Goal: Task Accomplishment & Management: Complete application form

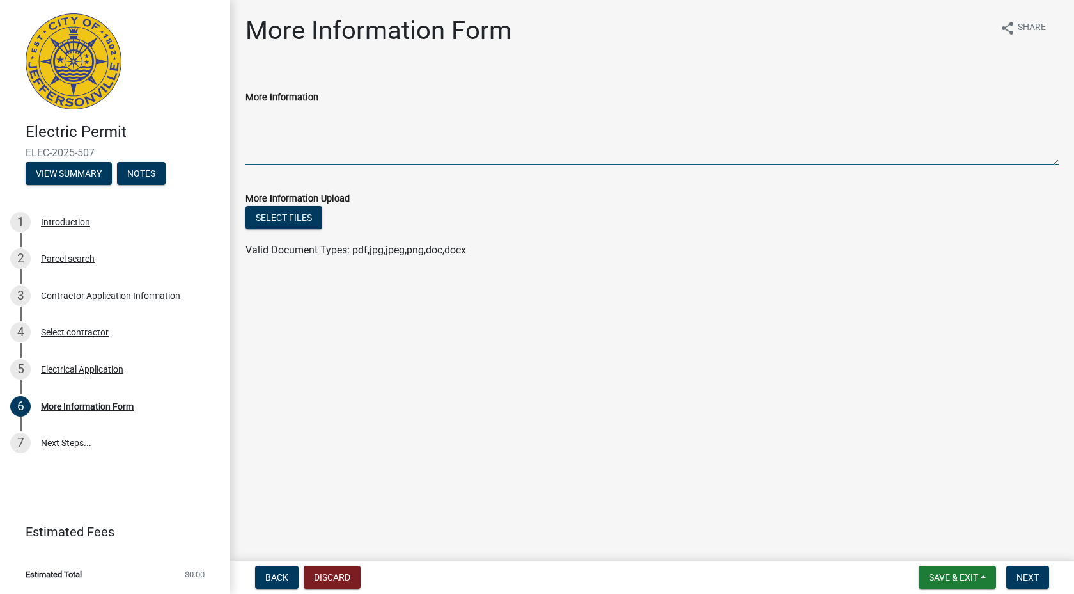
click at [256, 151] on textarea "More Information" at bounding box center [653, 135] width 814 height 60
paste textarea "Have to get the service to the new house with the temp pole at the same time, w…"
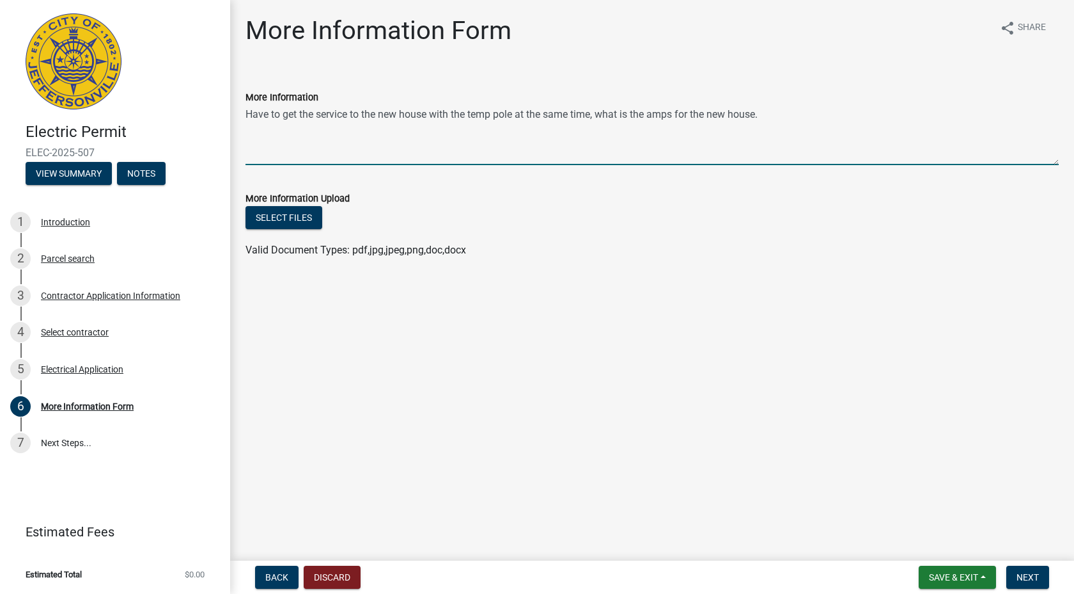
click at [503, 150] on textarea "Have to get the service to the new house with the temp pole at the same time, w…" at bounding box center [653, 135] width 814 height 60
click at [463, 146] on textarea "Have to get the service to the new house with the temp pole at the same time, w…" at bounding box center [653, 135] width 814 height 60
click at [315, 138] on textarea "Have to get the service to the new house with the temp pole at the same time, w…" at bounding box center [653, 135] width 814 height 60
click at [768, 105] on textarea "Have to get the service to the new house with the temp pole at the same time, w…" at bounding box center [653, 135] width 814 height 60
click at [313, 154] on textarea "Have to get the service to the new house with the temp pole at the same time, w…" at bounding box center [653, 135] width 814 height 60
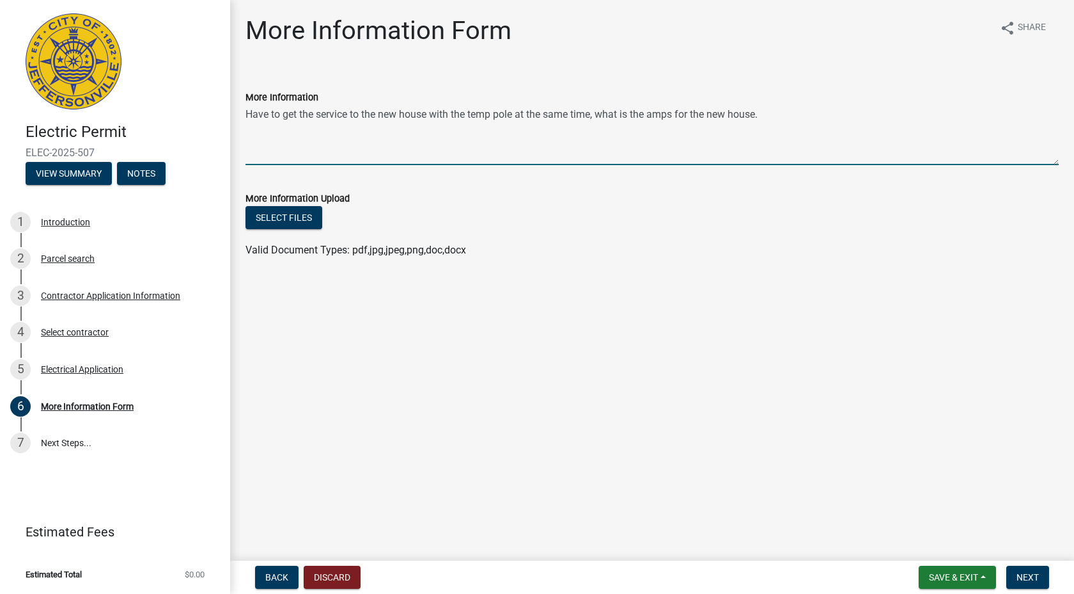
drag, startPoint x: 266, startPoint y: 146, endPoint x: 240, endPoint y: 130, distance: 30.2
click at [240, 130] on div "More Information Have to get the service to the new house with the temp pole at…" at bounding box center [652, 118] width 833 height 93
type textarea "Have to get the service to the new house with the temp pole at the same time, w…"
click at [417, 293] on main "More Information Form share Share More Information Have to get the service to t…" at bounding box center [652, 277] width 844 height 555
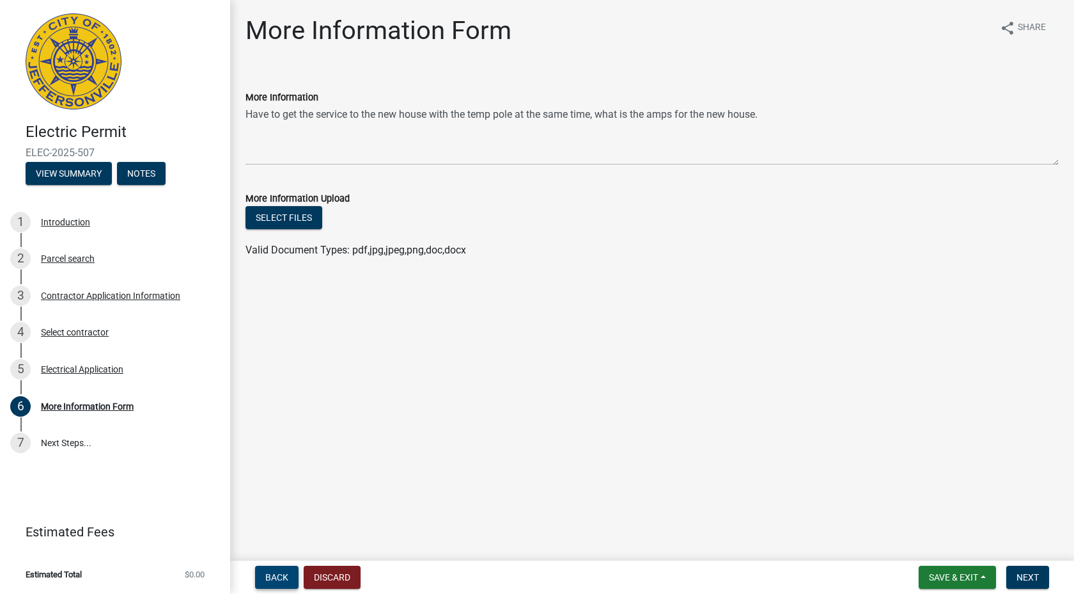
click at [281, 572] on span "Back" at bounding box center [276, 577] width 23 height 10
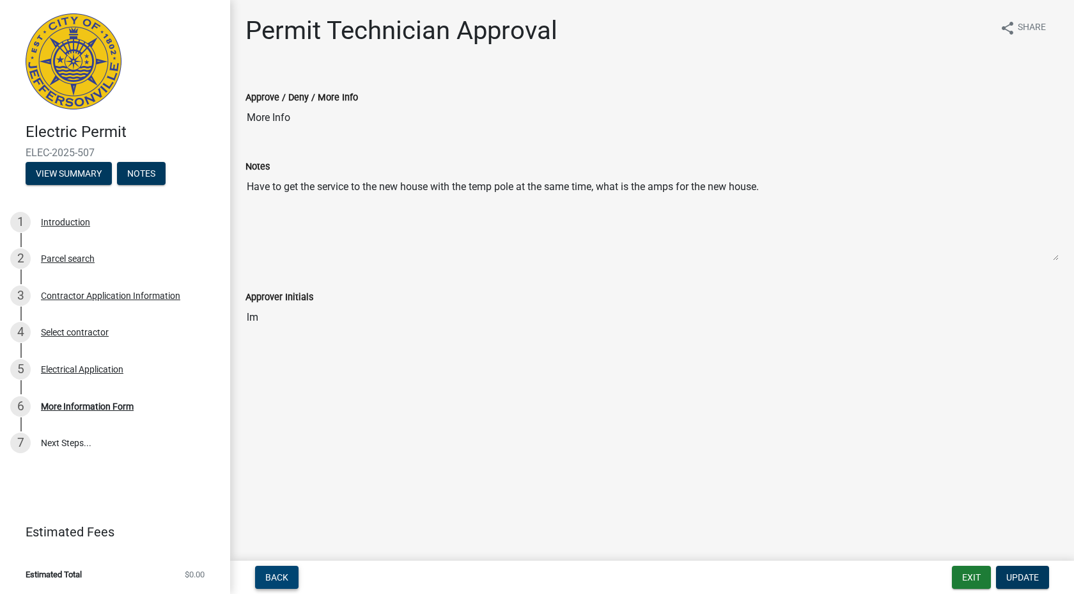
click at [282, 572] on span "Back" at bounding box center [276, 577] width 23 height 10
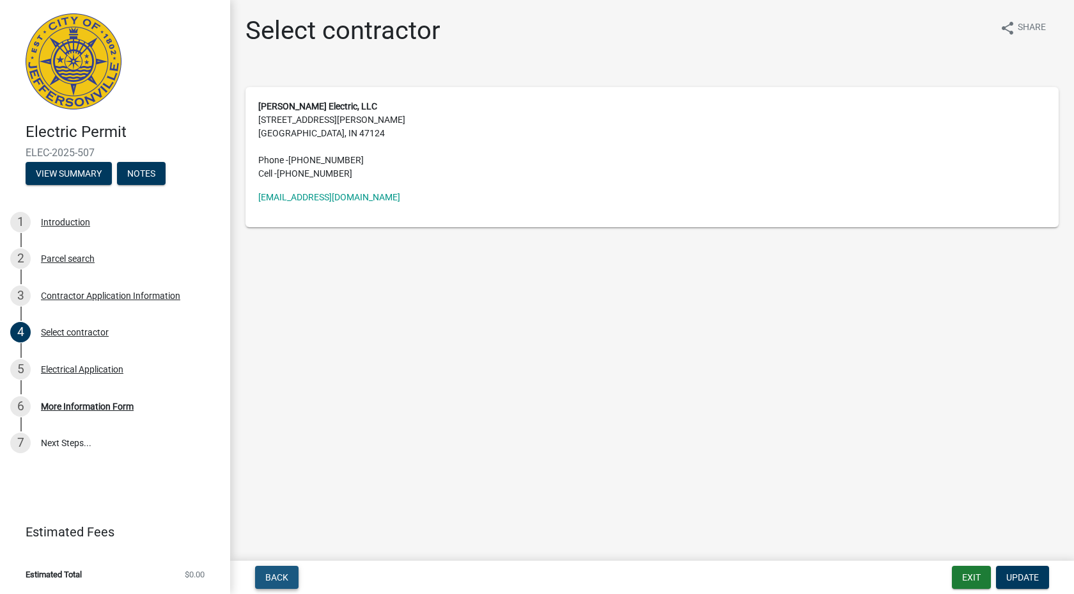
click at [283, 572] on span "Back" at bounding box center [276, 577] width 23 height 10
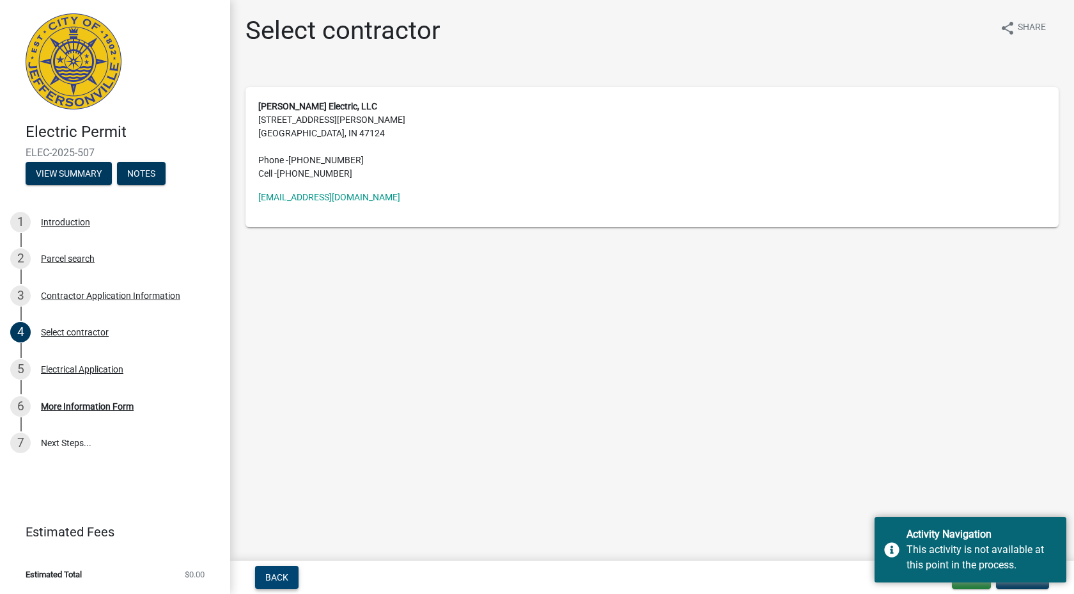
click at [283, 572] on span "Back" at bounding box center [276, 577] width 23 height 10
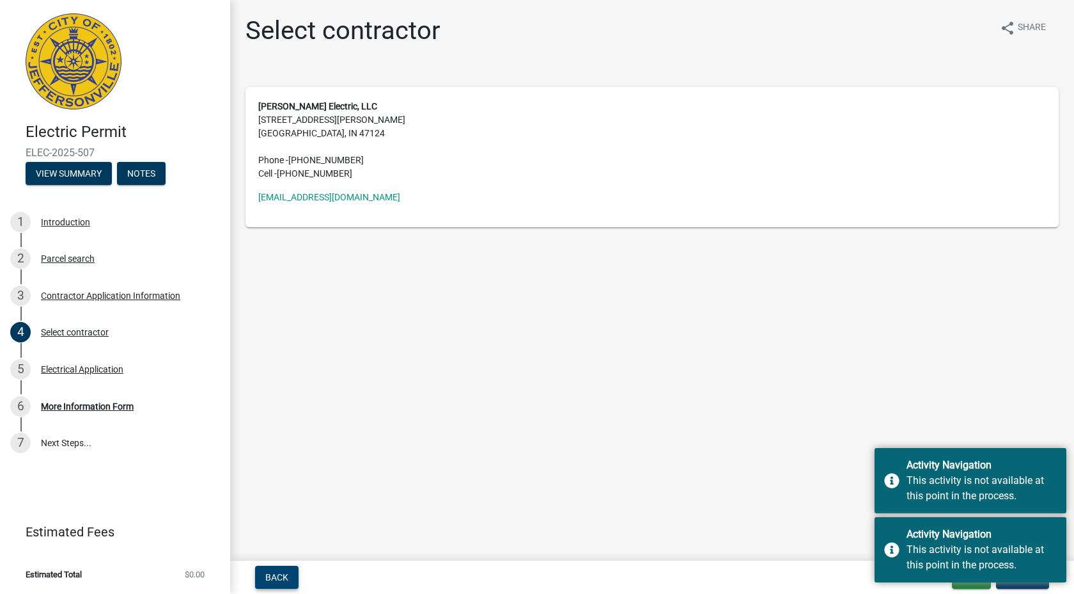
click at [283, 572] on span "Back" at bounding box center [276, 577] width 23 height 10
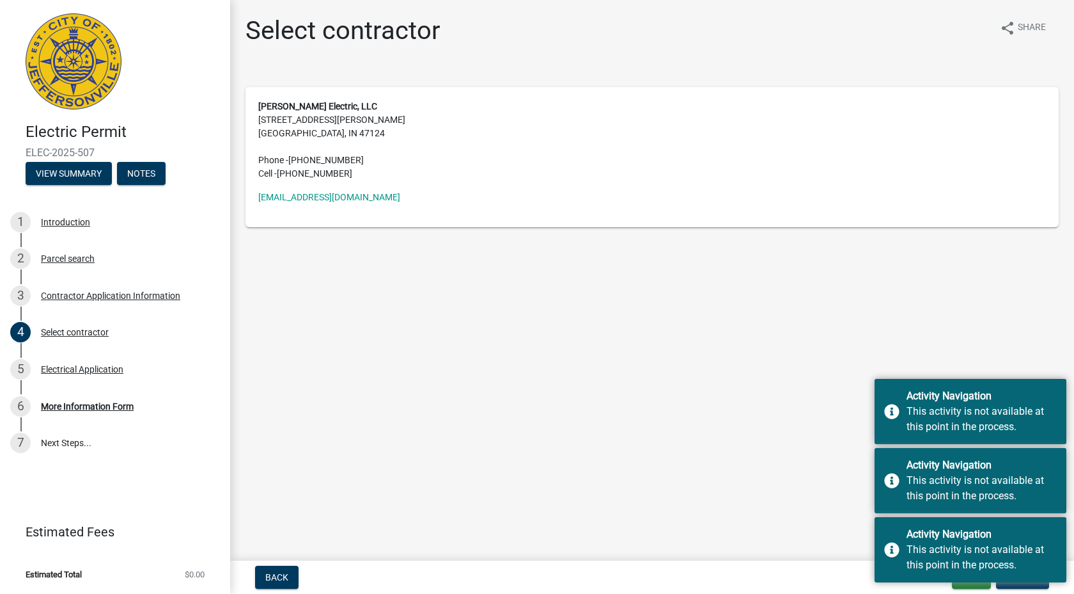
click at [1013, 314] on main "Select contractor share Share Kiesler Electric, LLC 7125 Kiesler Road Greenvill…" at bounding box center [652, 277] width 844 height 555
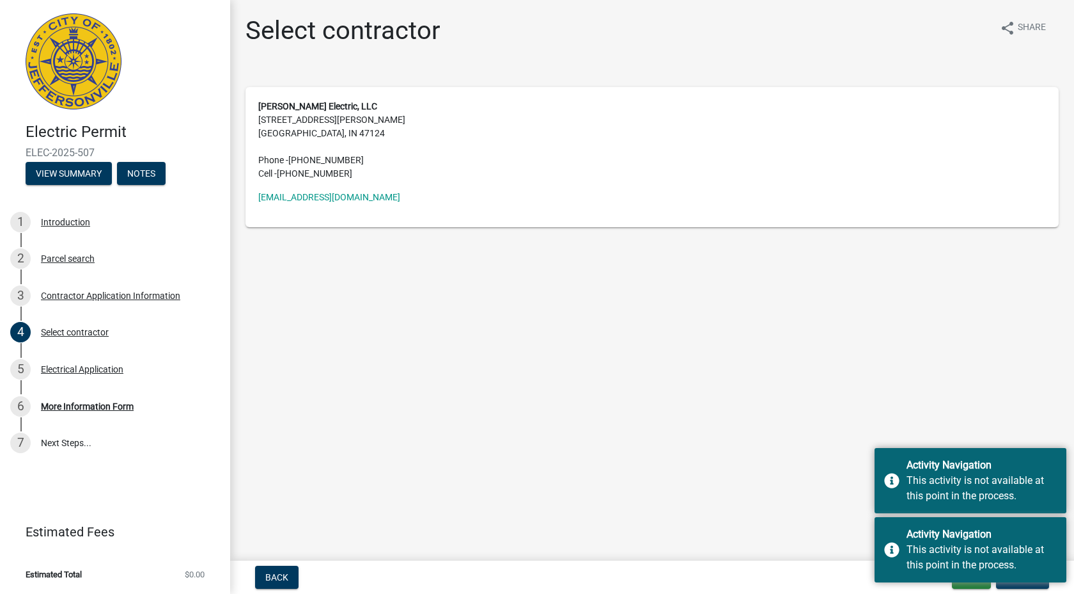
click at [1024, 411] on main "Select contractor share Share Kiesler Electric, LLC 7125 Kiesler Road Greenvill…" at bounding box center [652, 277] width 844 height 555
click at [1023, 483] on div "This activity is not available at this point in the process." at bounding box center [982, 488] width 150 height 31
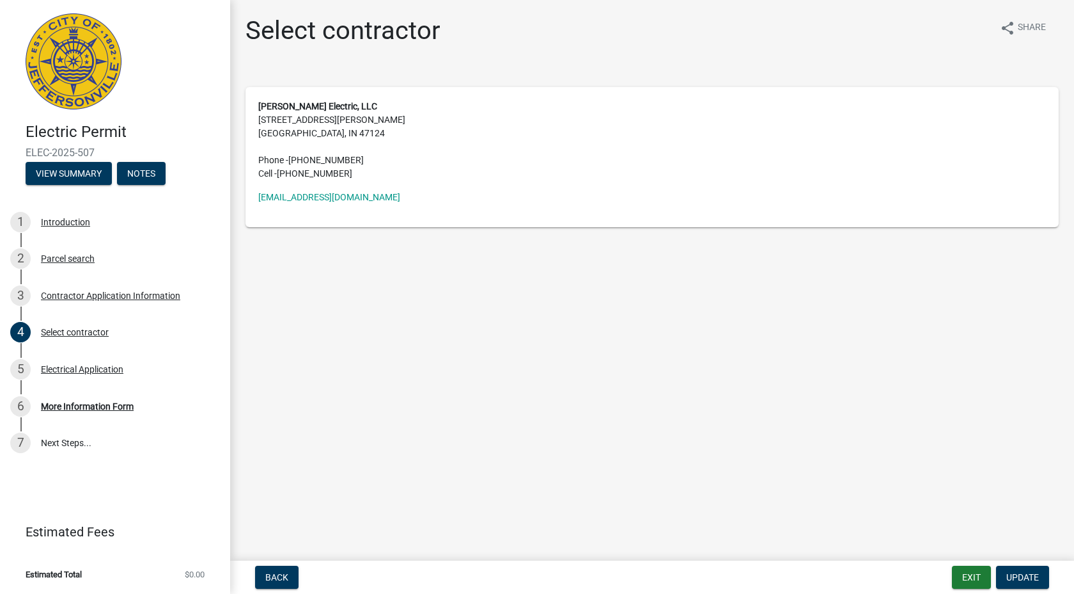
click at [1021, 525] on main "Select contractor share Share Kiesler Electric, LLC 7125 Kiesler Road Greenvill…" at bounding box center [652, 277] width 844 height 555
click at [58, 369] on div "Electrical Application" at bounding box center [82, 369] width 83 height 9
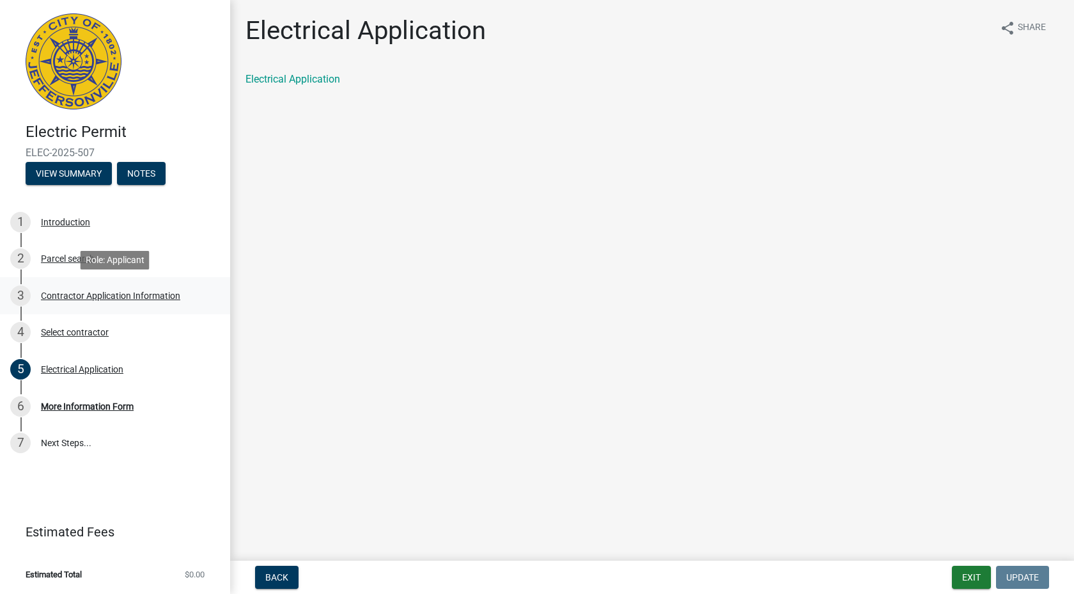
click at [66, 296] on div "Contractor Application Information" at bounding box center [110, 295] width 139 height 9
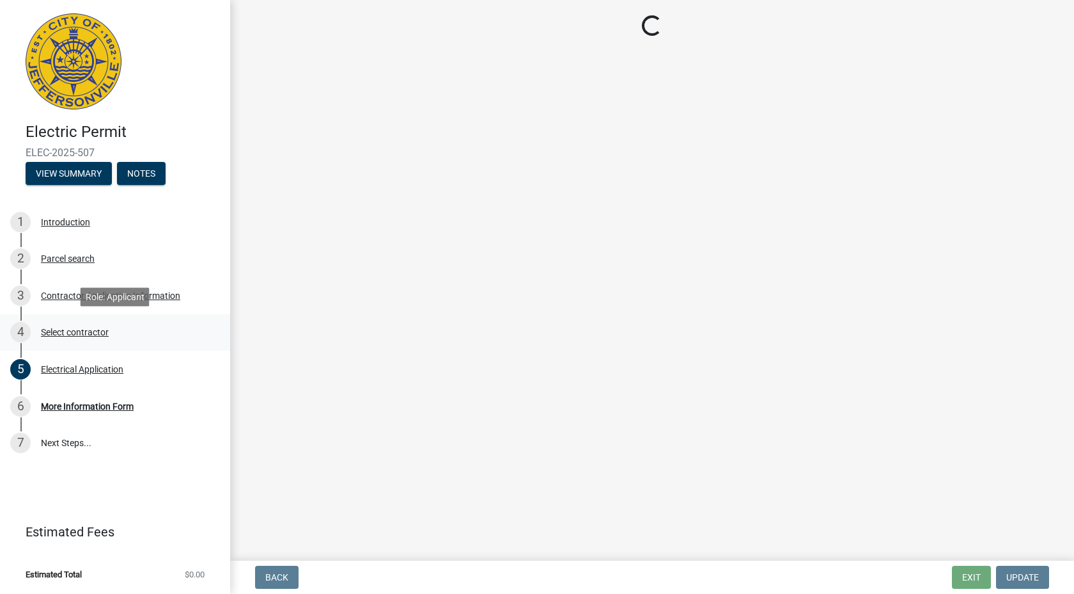
click at [64, 331] on div "Select contractor" at bounding box center [75, 331] width 68 height 9
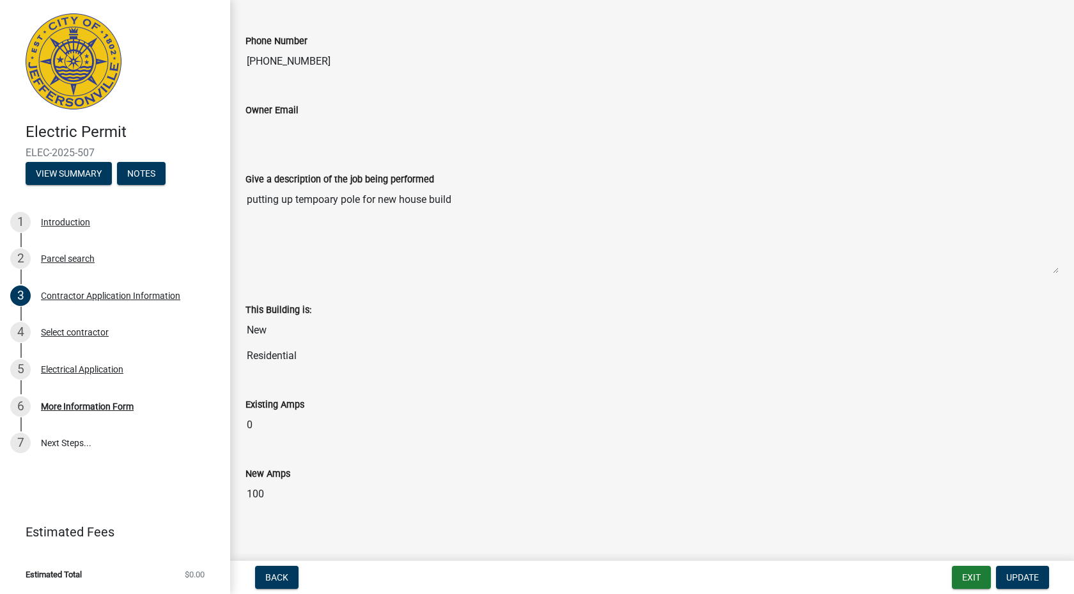
scroll to position [514, 0]
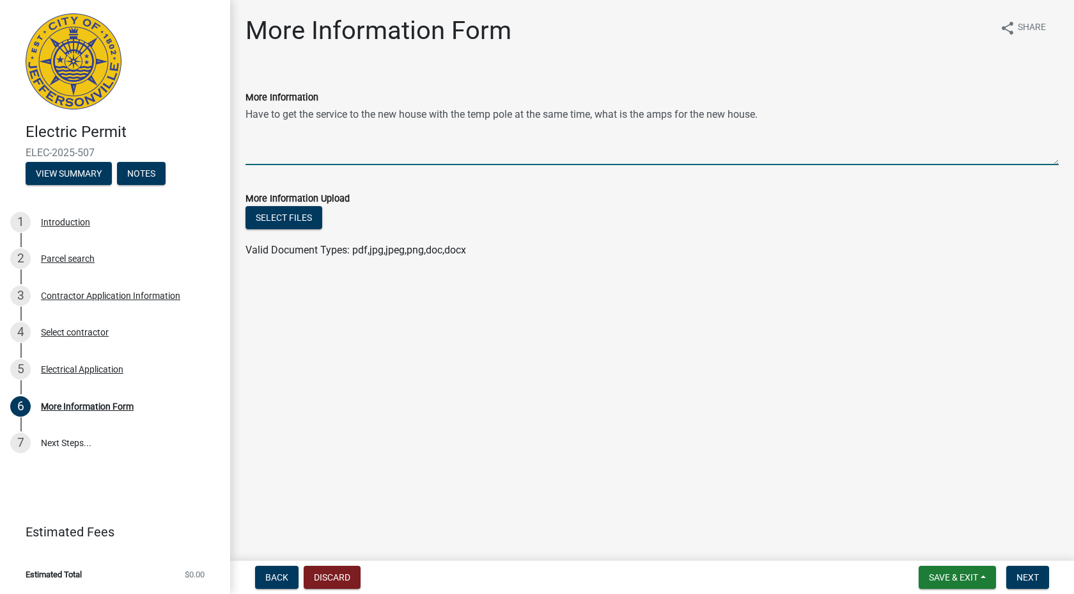
click at [364, 139] on textarea "Have to get the service to the new house with the temp pole at the same time, w…" at bounding box center [653, 135] width 814 height 60
click at [244, 130] on div "More Information Have to get the service to the new house with the temp pole at…" at bounding box center [652, 118] width 833 height 93
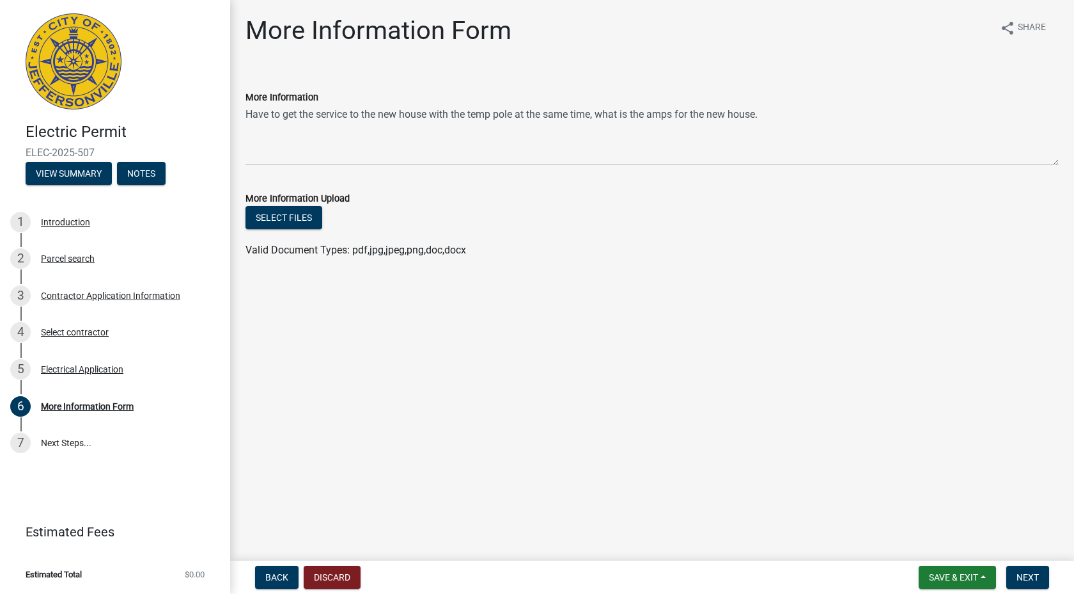
drag, startPoint x: 244, startPoint y: 132, endPoint x: 776, endPoint y: 134, distance: 532.1
click at [776, 134] on div "More Information Have to get the service to the new house with the temp pole at…" at bounding box center [652, 118] width 833 height 93
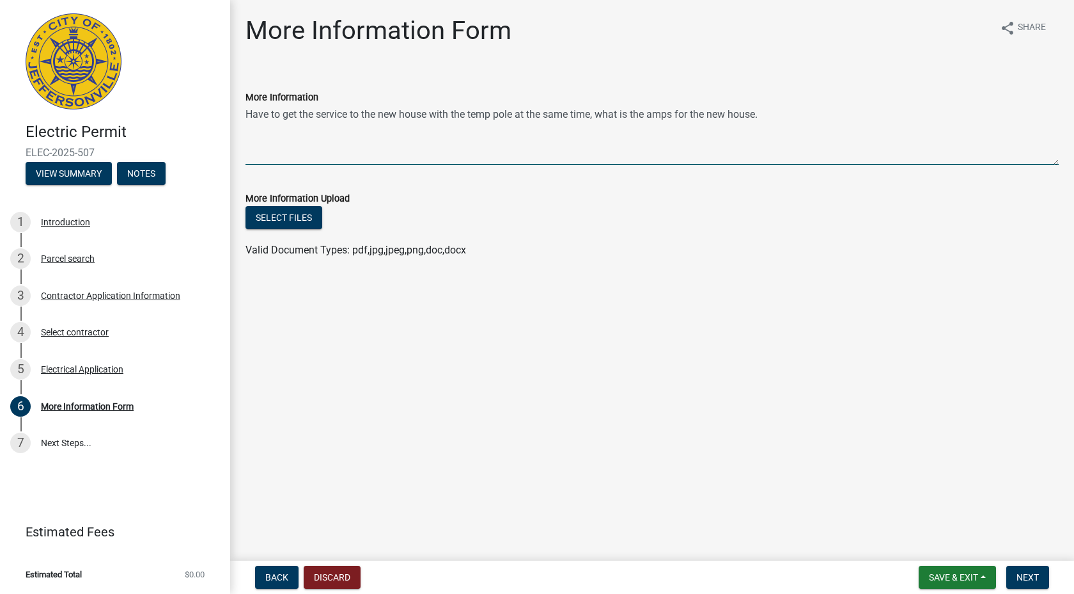
drag, startPoint x: 776, startPoint y: 134, endPoint x: 141, endPoint y: 130, distance: 635.1
click at [141, 130] on div "Electric Permit ELEC-2025-507 View Summary Notes 1 Introduction 2 Parcel search…" at bounding box center [537, 297] width 1074 height 594
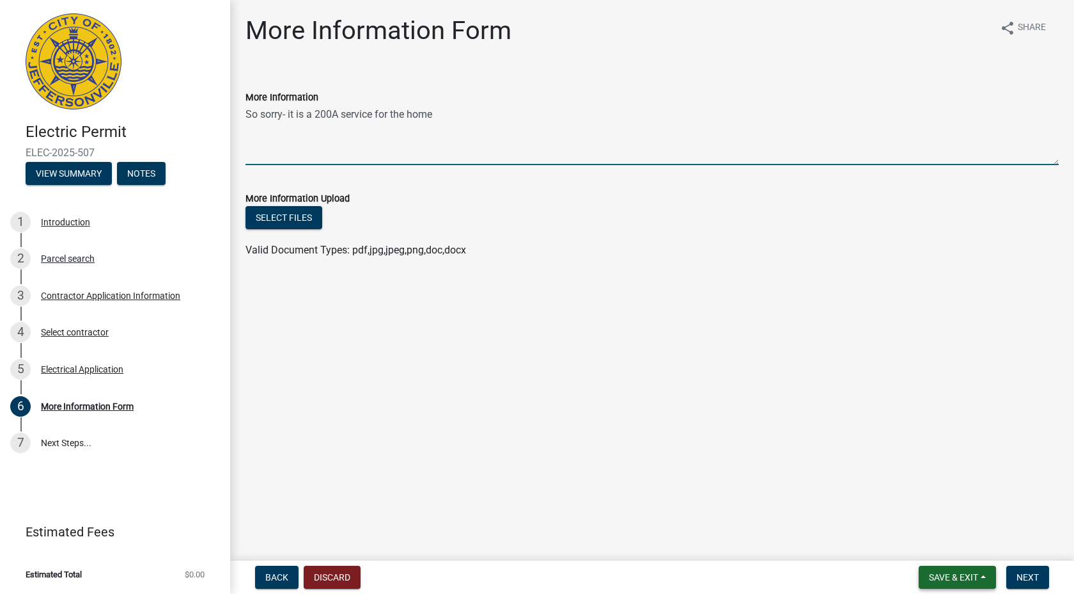
type textarea "So sorry- it is a 200A service for the home"
click at [947, 579] on span "Save & Exit" at bounding box center [953, 577] width 49 height 10
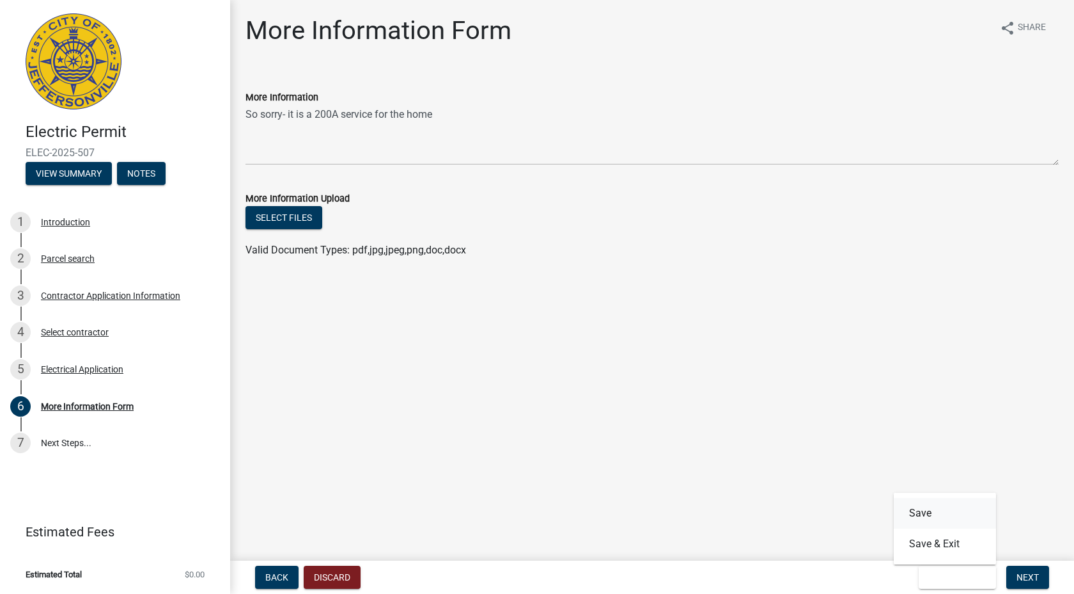
click at [926, 516] on button "Save" at bounding box center [945, 513] width 102 height 31
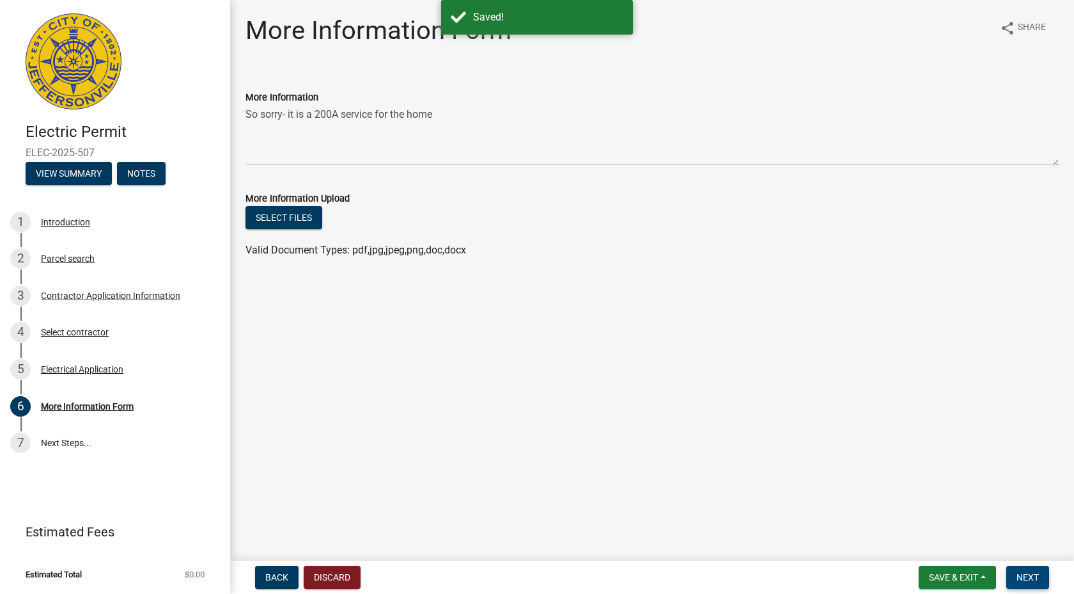
click at [1037, 575] on span "Next" at bounding box center [1028, 577] width 22 height 10
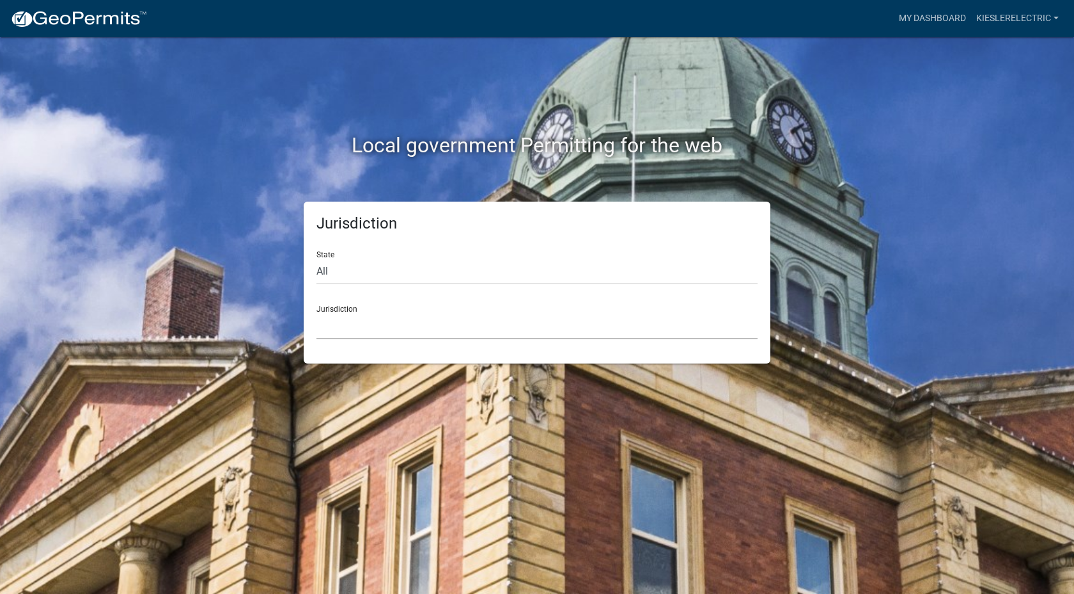
click at [361, 322] on select "[GEOGRAPHIC_DATA], [US_STATE] [GEOGRAPHIC_DATA], [US_STATE][PERSON_NAME][GEOGRA…" at bounding box center [537, 326] width 441 height 26
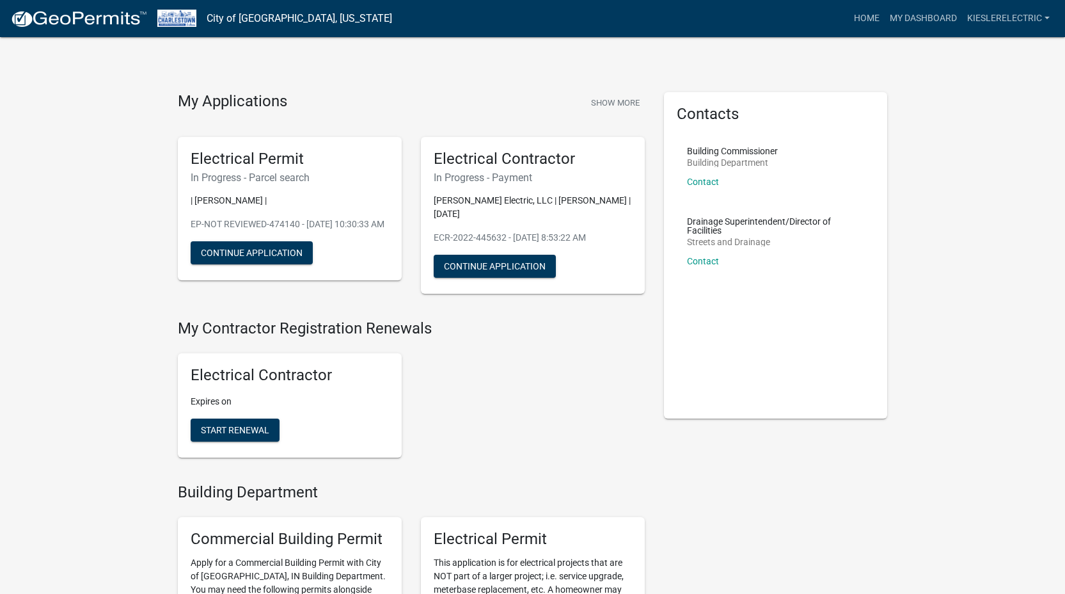
scroll to position [31, 0]
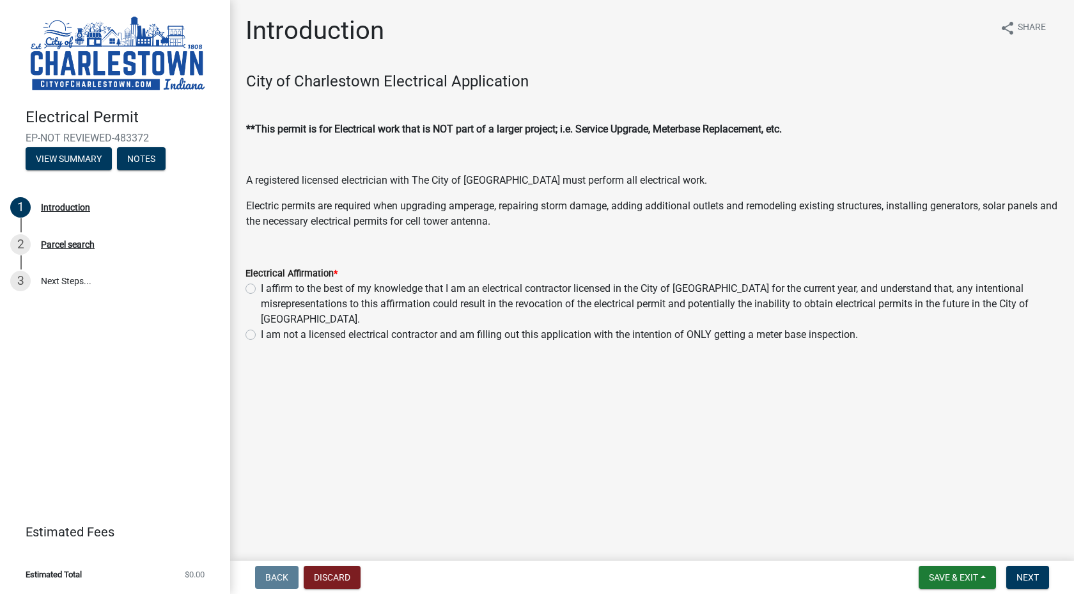
click at [261, 286] on label "I affirm to the best of my knowledge that I am an electrical contractor license…" at bounding box center [660, 304] width 798 height 46
click at [261, 286] on input "I affirm to the best of my knowledge that I am an electrical contractor license…" at bounding box center [265, 285] width 8 height 8
radio input "true"
click at [1034, 577] on span "Next" at bounding box center [1028, 577] width 22 height 10
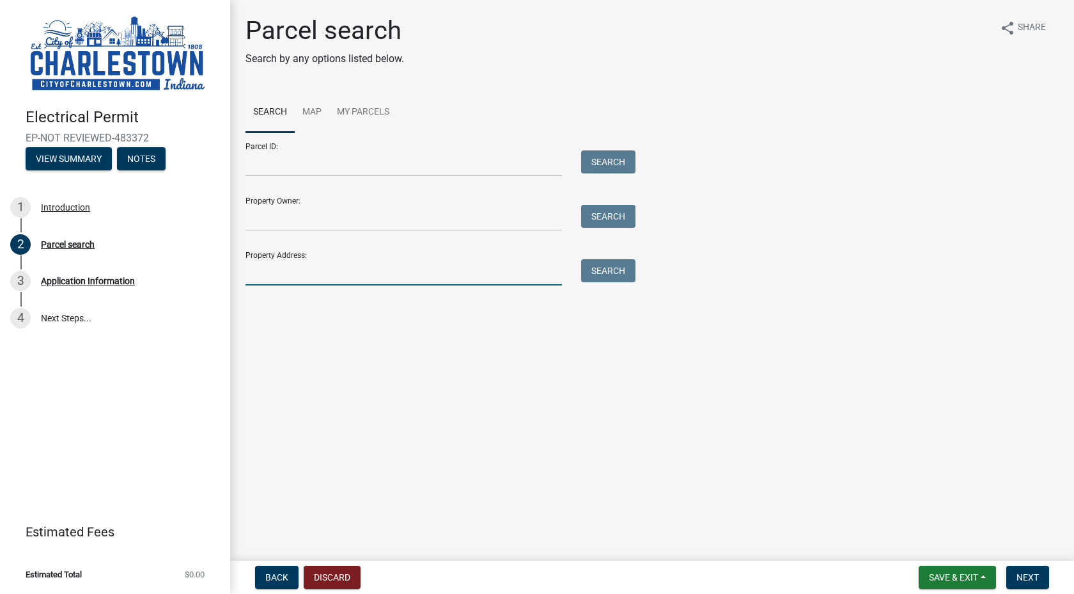
click at [283, 274] on input "Property Address:" at bounding box center [404, 272] width 317 height 26
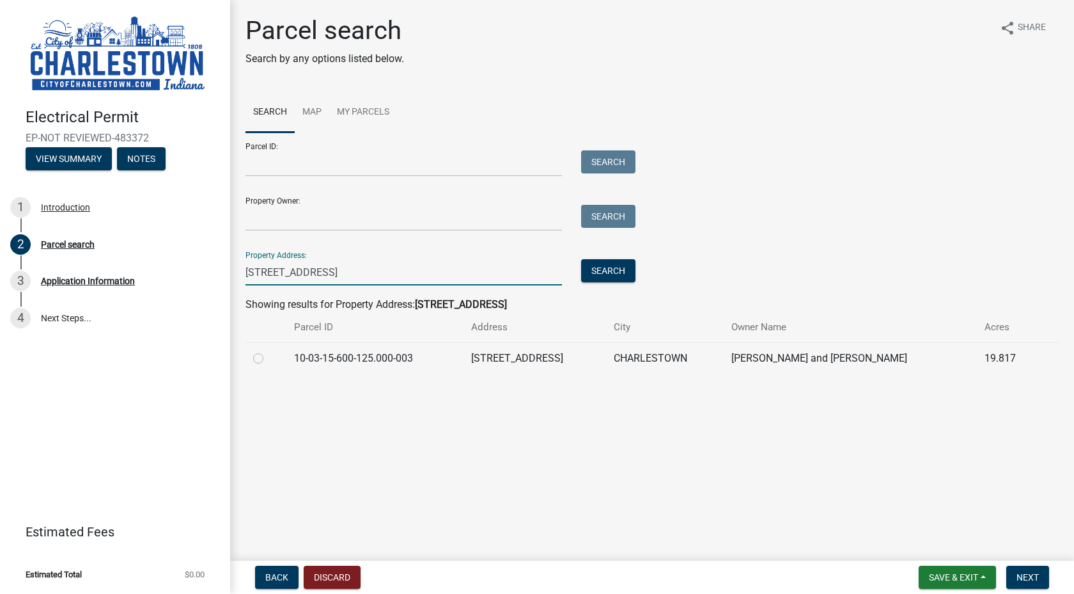
type input "[STREET_ADDRESS]"
click at [269, 350] on label at bounding box center [269, 350] width 0 height 0
click at [269, 358] on input "radio" at bounding box center [273, 354] width 8 height 8
radio input "true"
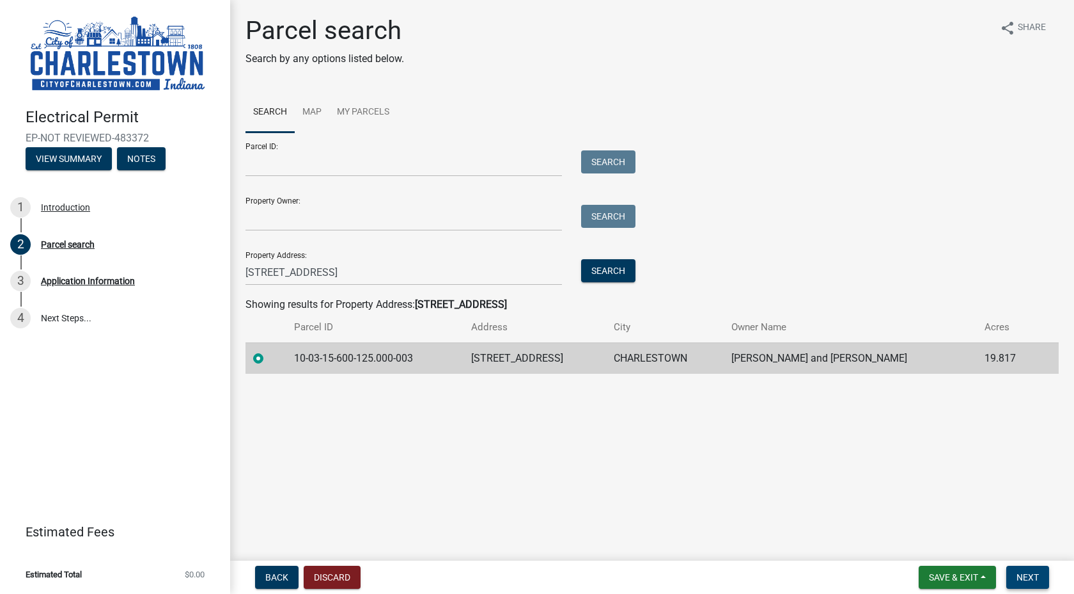
click at [1037, 575] on span "Next" at bounding box center [1028, 577] width 22 height 10
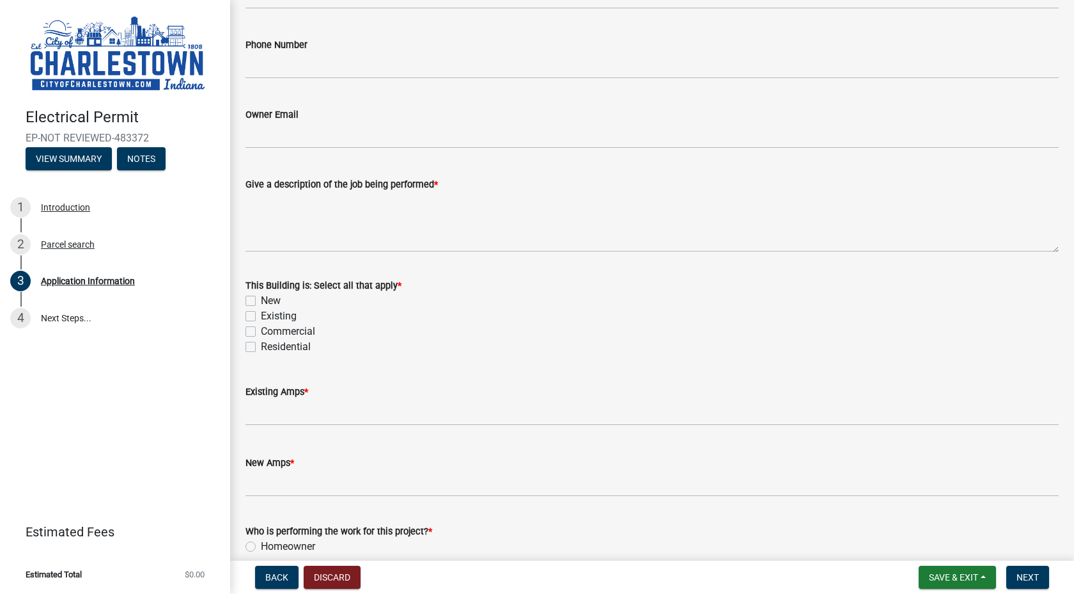
scroll to position [364, 0]
click at [323, 245] on textarea "Give a description of the job being performed *" at bounding box center [653, 221] width 814 height 60
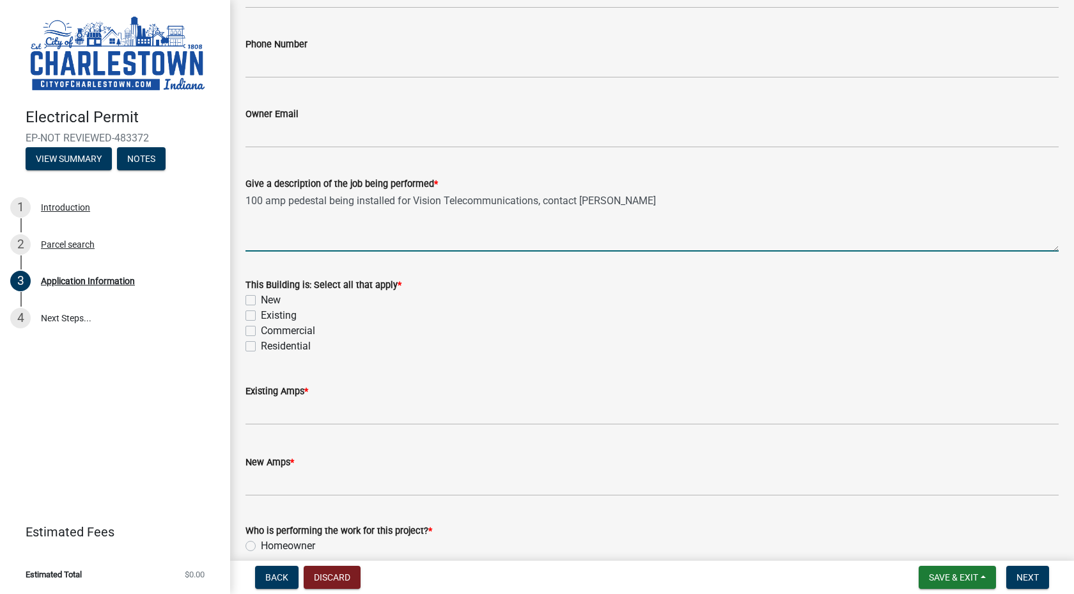
click at [645, 194] on textarea "100 amp pedestal being installed for Vision Telecommunications, contact [PERSON…" at bounding box center [653, 221] width 814 height 60
paste textarea "C:[PHONE_NUMBER]"
click at [633, 200] on textarea "100 amp pedestal being installed for Vision Telecommunications, contact [PERSON…" at bounding box center [653, 221] width 814 height 60
click at [638, 201] on textarea "100 amp pedestal being installed for Vision Telecommunications, contact [PERSON…" at bounding box center [653, 221] width 814 height 60
click at [640, 199] on textarea "100 amp pedestal being installed for Vision Telecommunications, contact [PERSON…" at bounding box center [653, 221] width 814 height 60
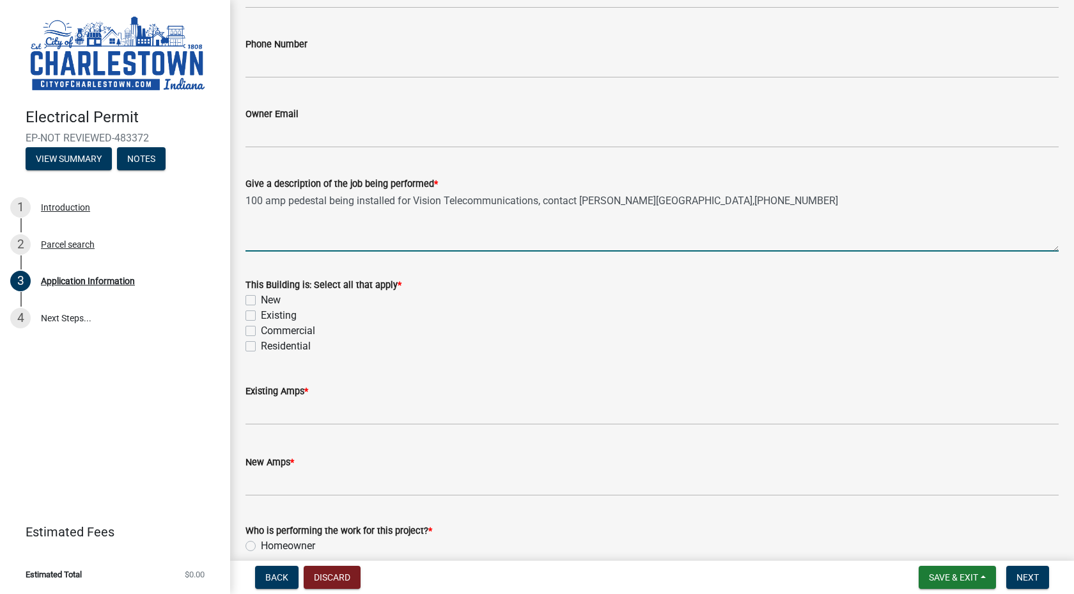
type textarea "100 amp pedestal being installed for Vision Telecommunications, contact [PERSON…"
drag, startPoint x: 249, startPoint y: 297, endPoint x: 315, endPoint y: 427, distance: 145.3
click at [261, 297] on label "New" at bounding box center [271, 299] width 20 height 15
click at [261, 297] on input "New" at bounding box center [265, 296] width 8 height 8
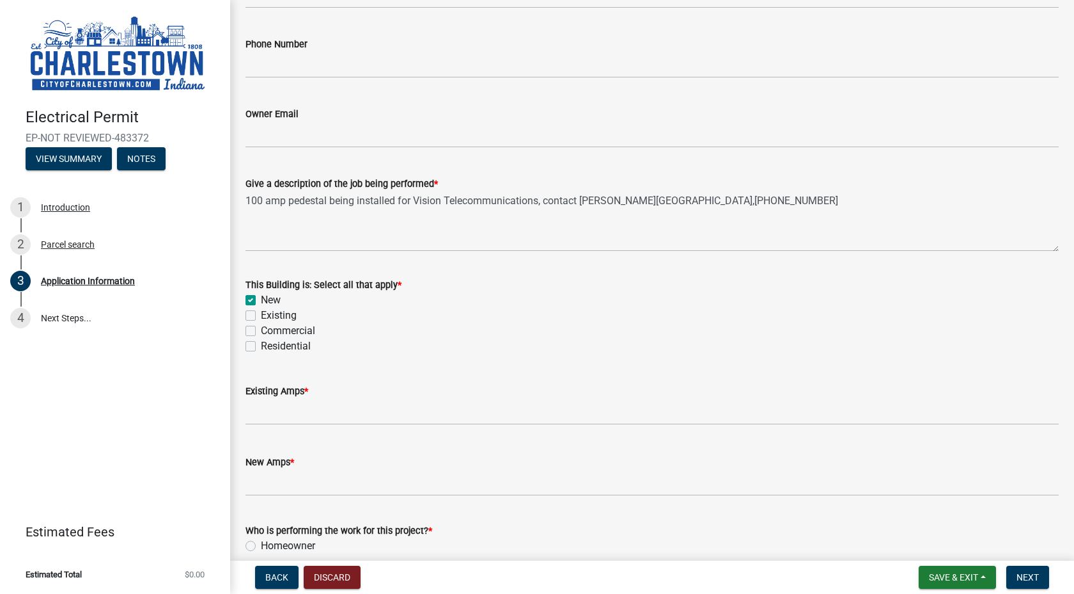
checkbox input "true"
checkbox input "false"
click at [303, 413] on input "text" at bounding box center [653, 411] width 814 height 26
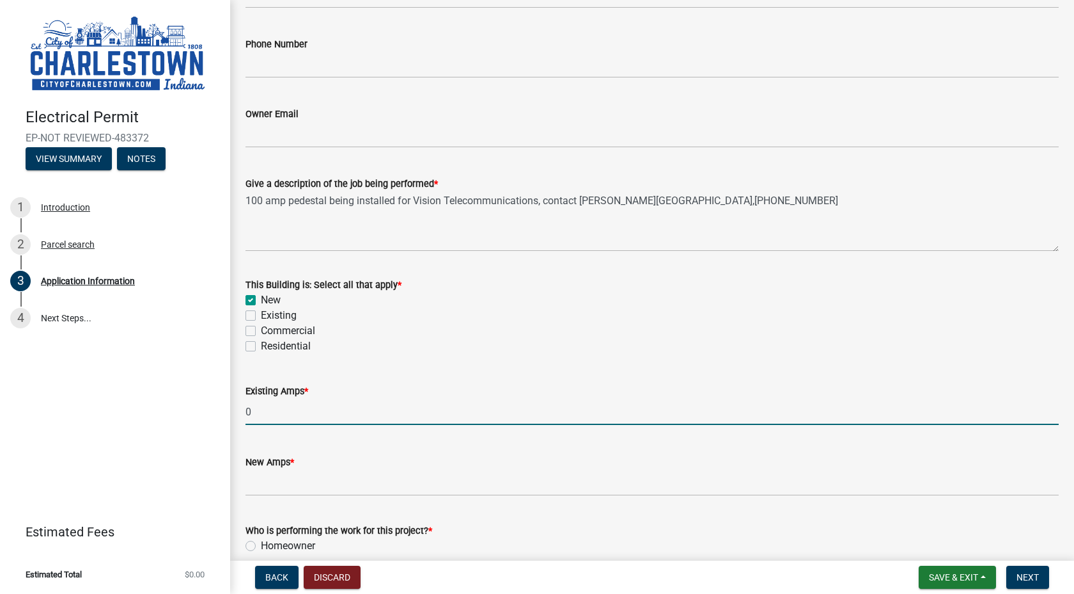
type input "0"
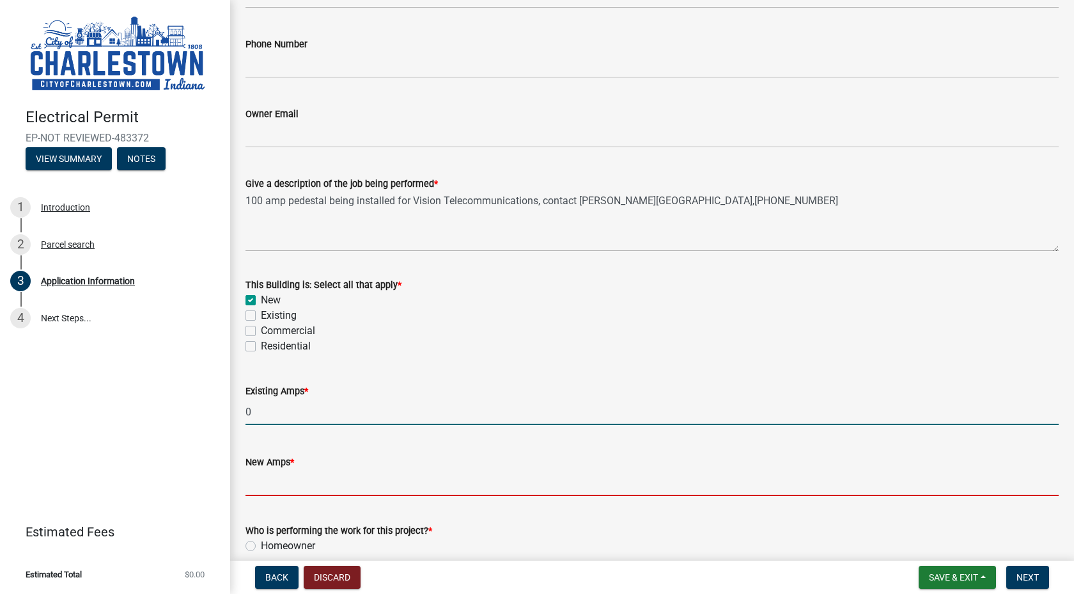
click at [277, 476] on input "text" at bounding box center [653, 482] width 814 height 26
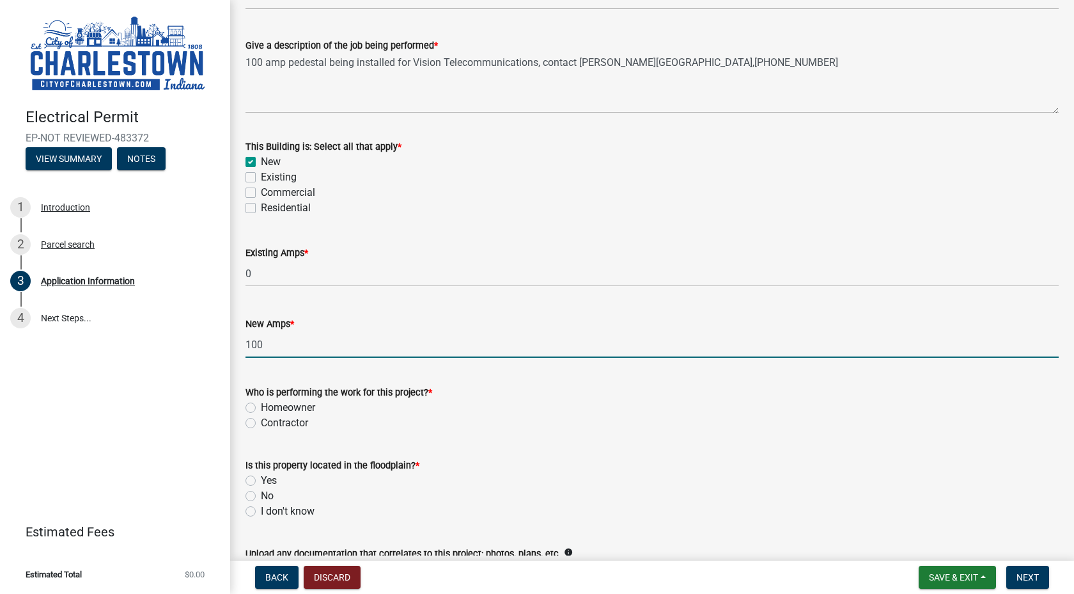
scroll to position [511, 0]
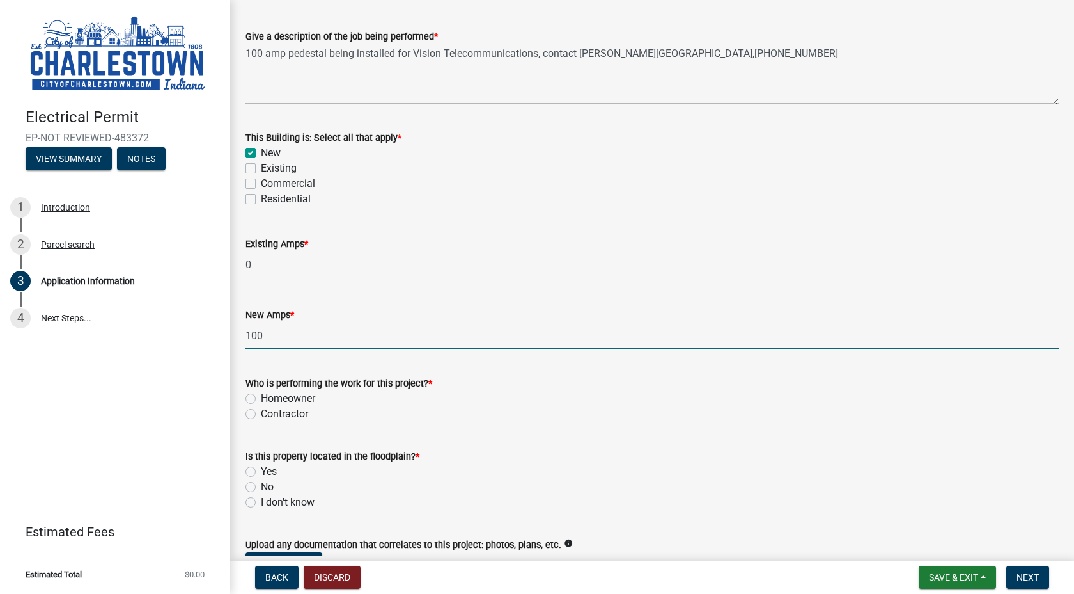
type input "100"
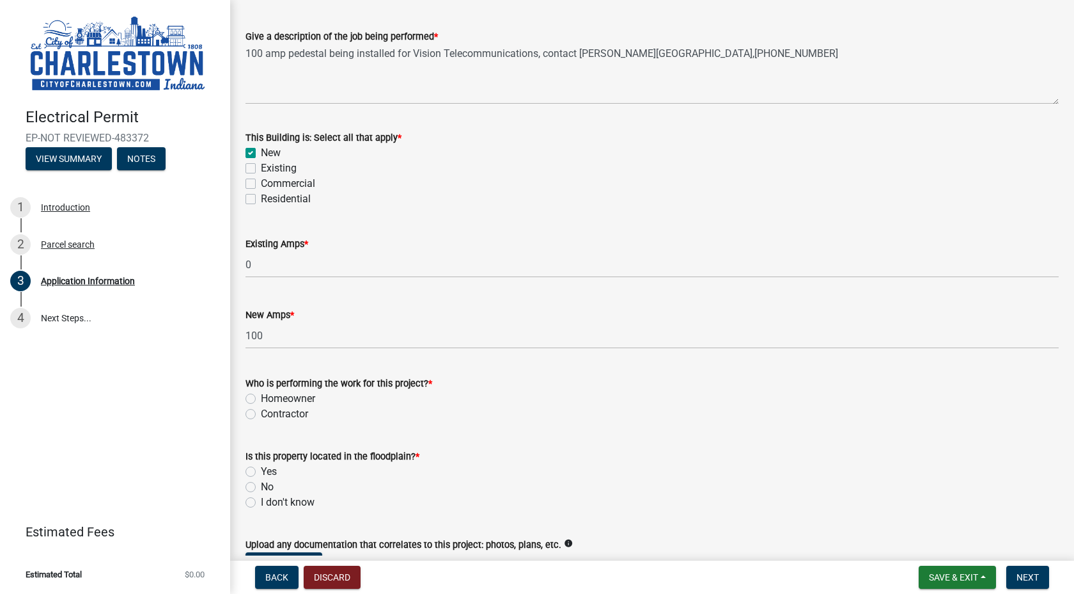
click at [256, 413] on div "Contractor" at bounding box center [653, 413] width 814 height 15
click at [261, 409] on label "Contractor" at bounding box center [284, 413] width 47 height 15
click at [261, 409] on input "Contractor" at bounding box center [265, 410] width 8 height 8
radio input "true"
click at [261, 502] on label "I don't know" at bounding box center [288, 501] width 54 height 15
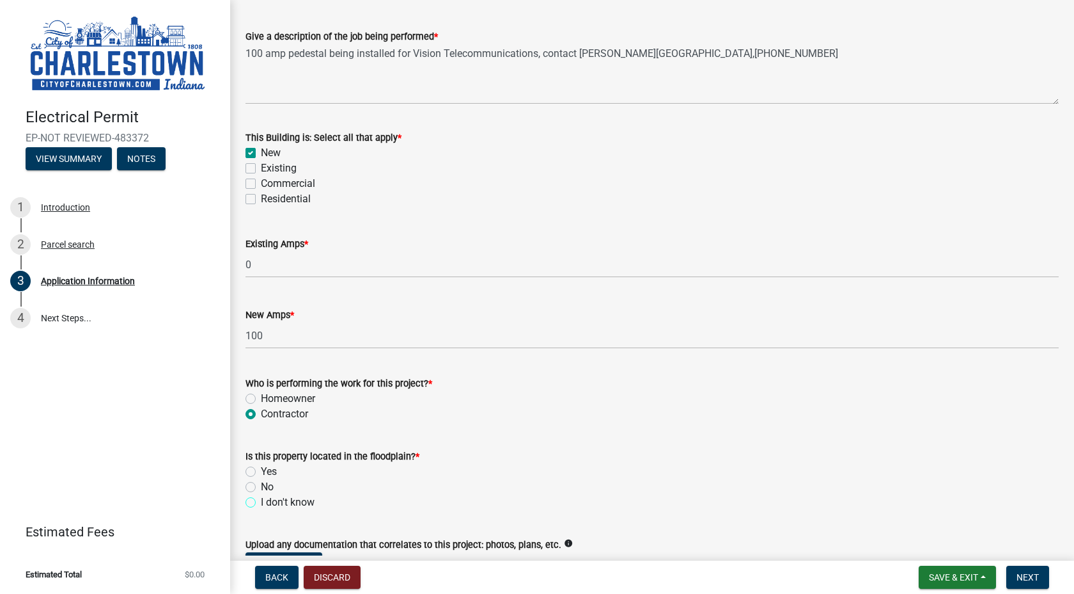
click at [261, 502] on input "I don't know" at bounding box center [265, 498] width 8 height 8
radio input "true"
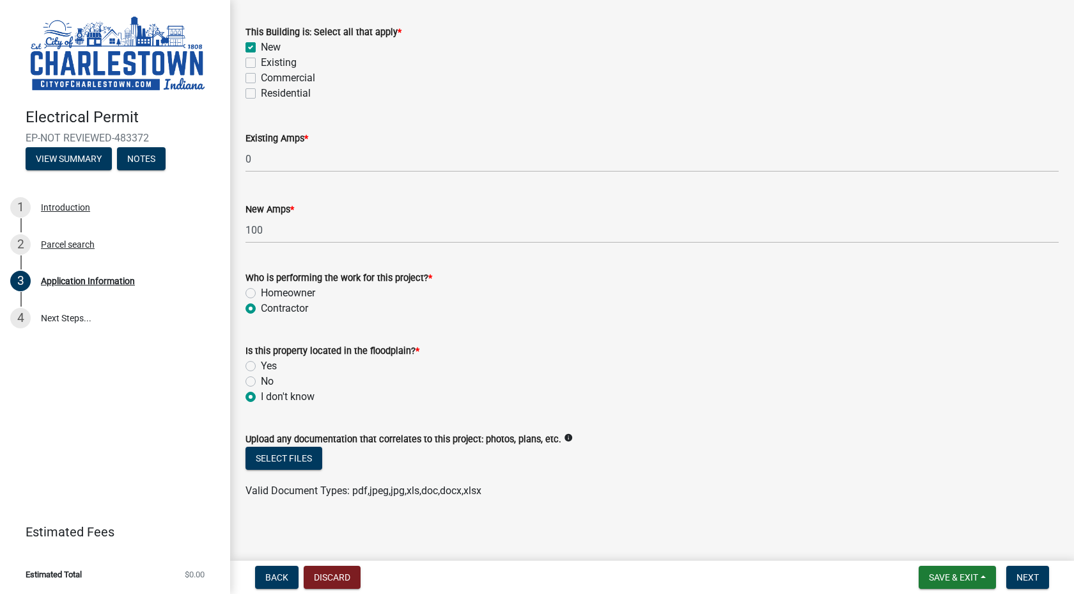
scroll to position [620, 0]
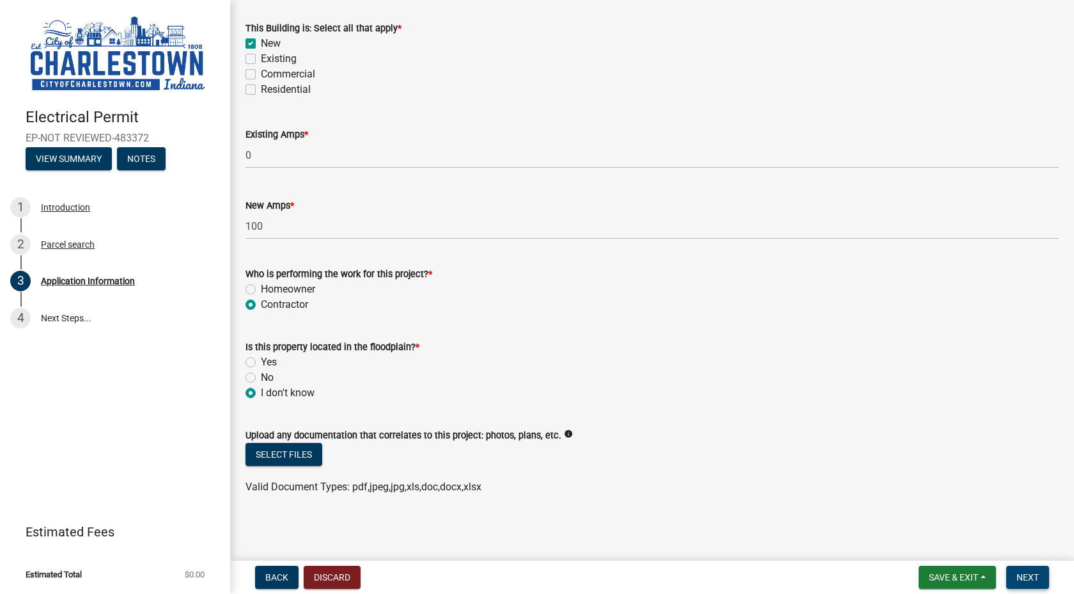
click at [1031, 574] on span "Next" at bounding box center [1028, 577] width 22 height 10
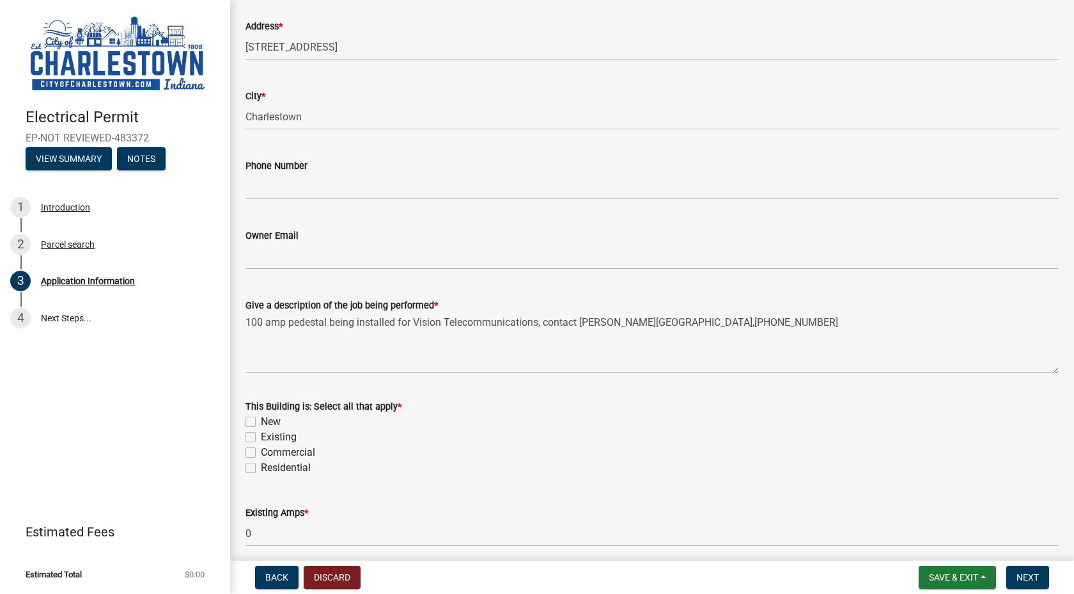
scroll to position [245, 0]
click at [261, 418] on label "New" at bounding box center [271, 418] width 20 height 15
click at [261, 418] on input "New" at bounding box center [265, 415] width 8 height 8
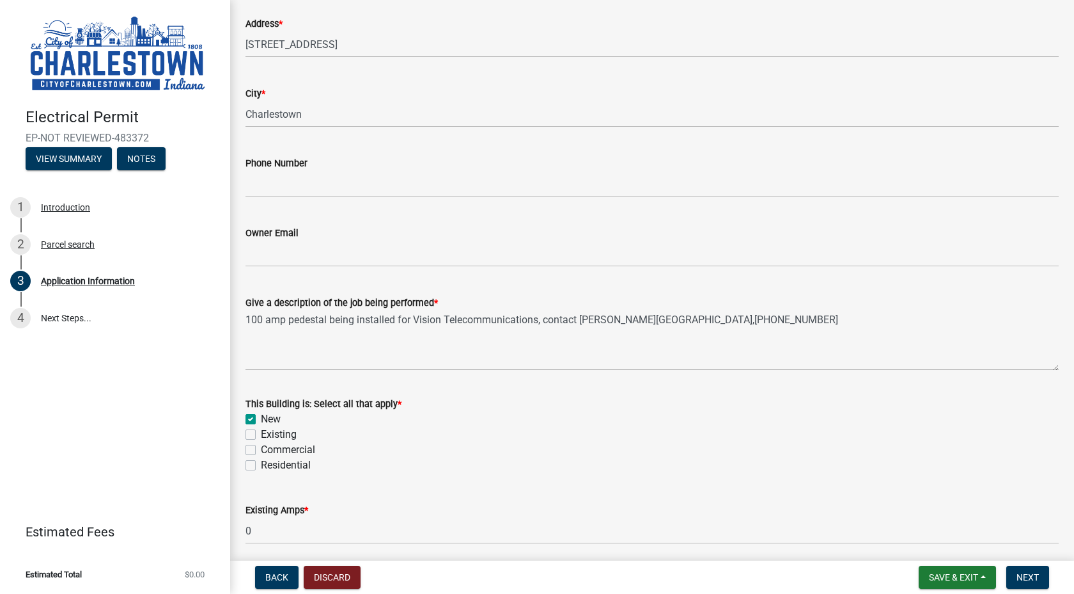
checkbox input "true"
checkbox input "false"
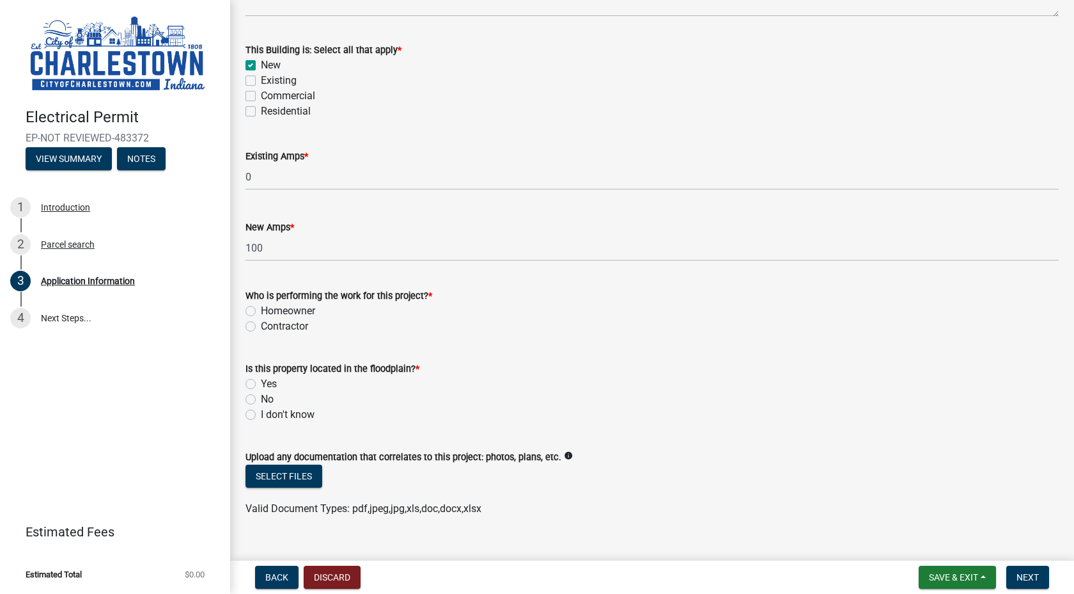
scroll to position [615, 0]
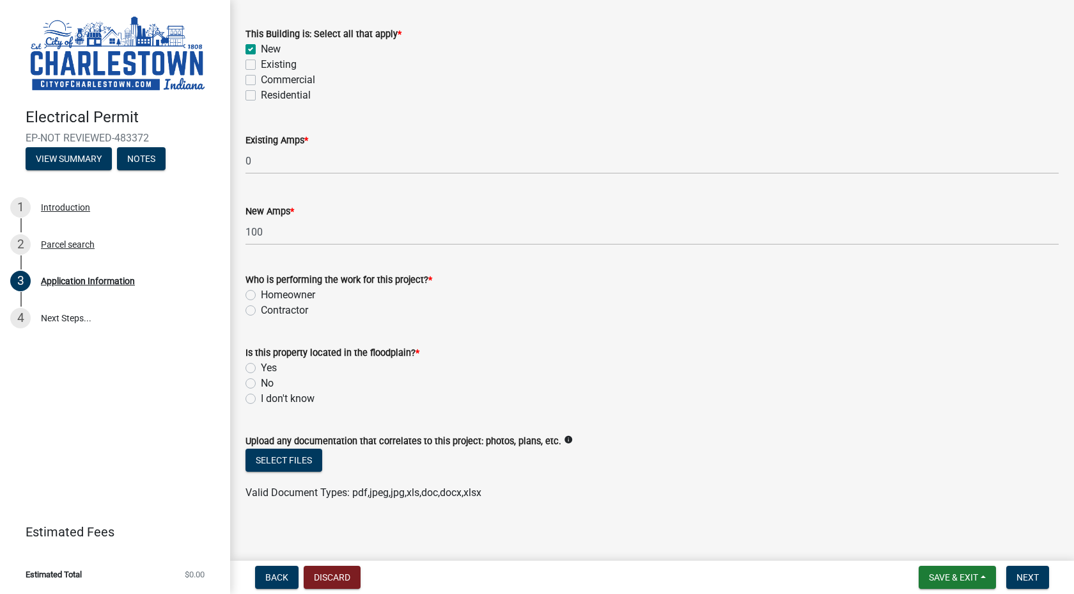
click at [261, 393] on label "I don't know" at bounding box center [288, 398] width 54 height 15
click at [261, 393] on input "I don't know" at bounding box center [265, 395] width 8 height 8
radio input "true"
click at [261, 309] on label "Contractor" at bounding box center [284, 310] width 47 height 15
click at [261, 309] on input "Contractor" at bounding box center [265, 307] width 8 height 8
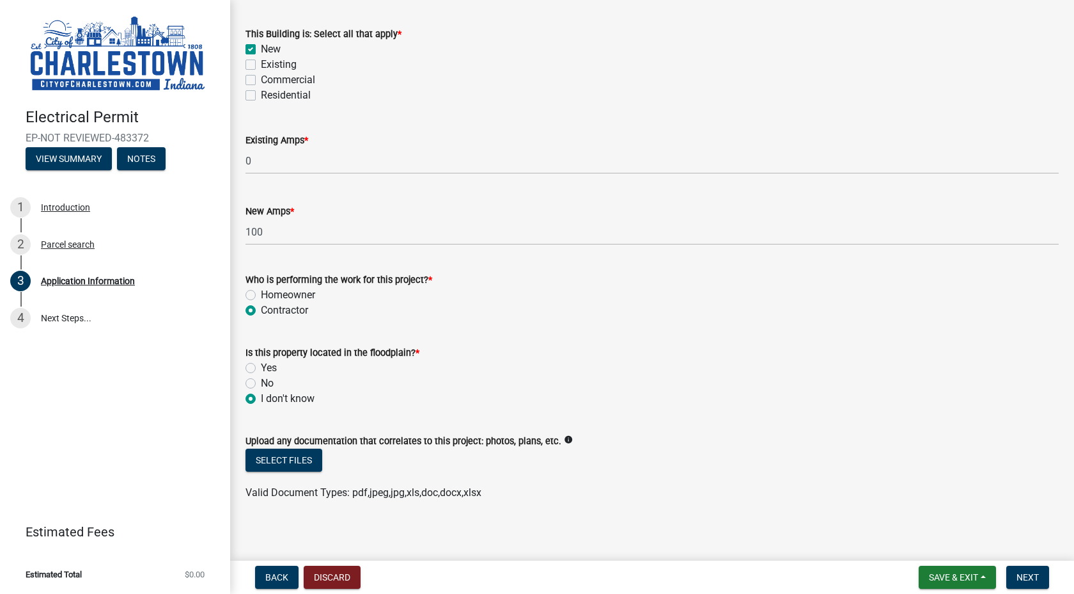
radio input "true"
click at [1025, 574] on span "Next" at bounding box center [1028, 577] width 22 height 10
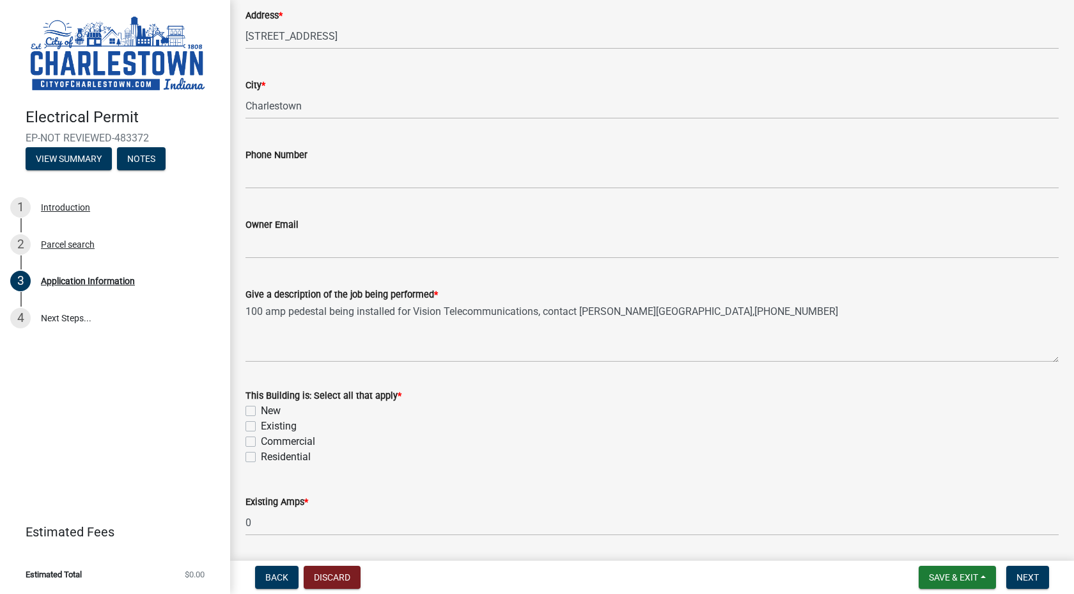
scroll to position [414, 0]
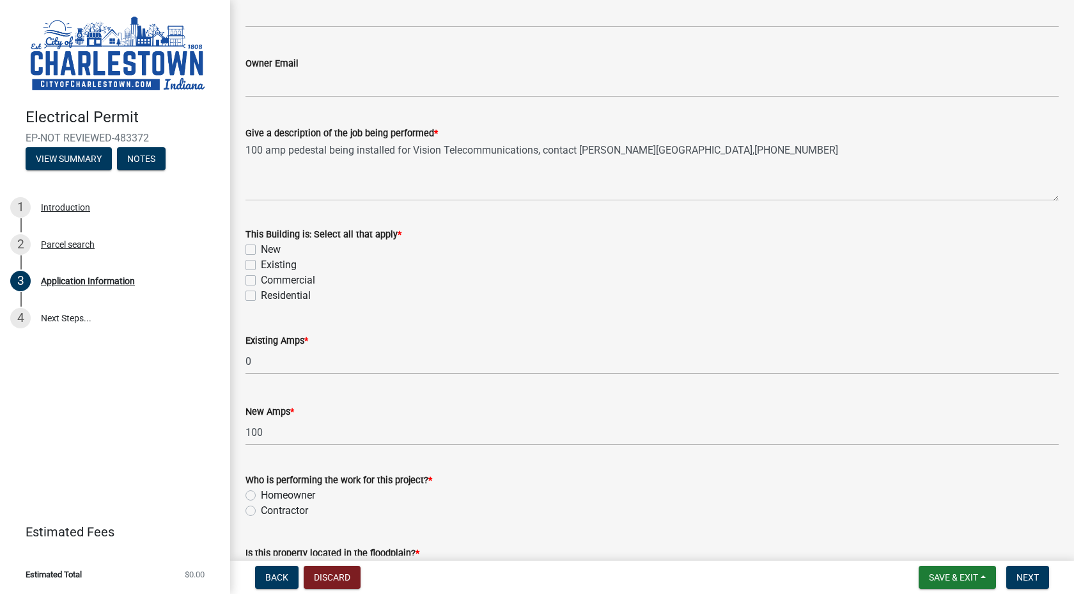
click at [261, 248] on label "New" at bounding box center [271, 249] width 20 height 15
click at [261, 248] on input "New" at bounding box center [265, 246] width 8 height 8
checkbox input "true"
checkbox input "false"
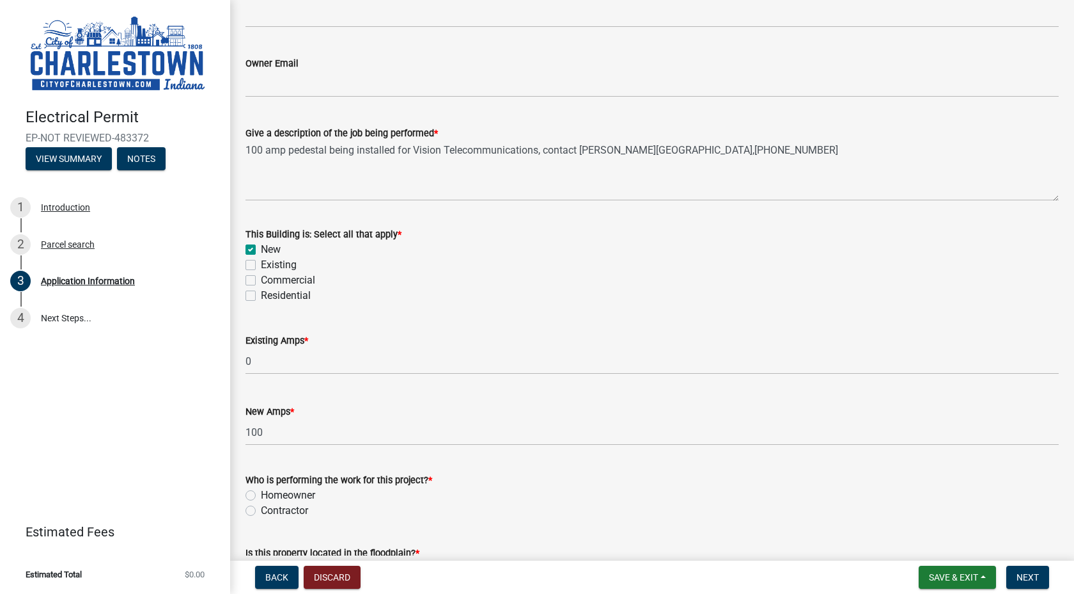
checkbox input "false"
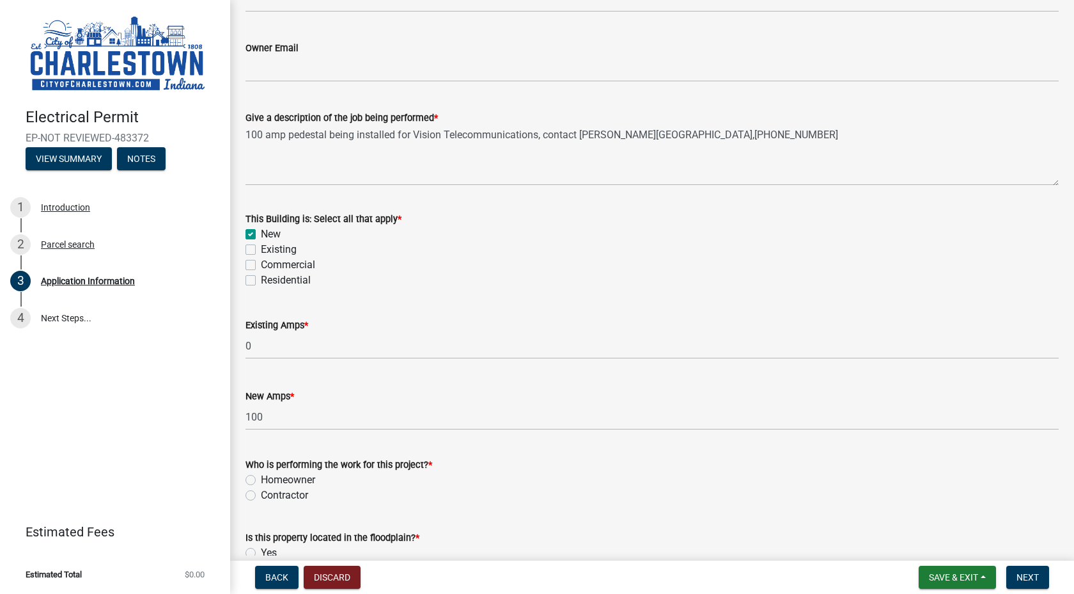
scroll to position [430, 0]
click at [261, 492] on label "Contractor" at bounding box center [284, 494] width 47 height 15
click at [261, 492] on input "Contractor" at bounding box center [265, 491] width 8 height 8
radio input "true"
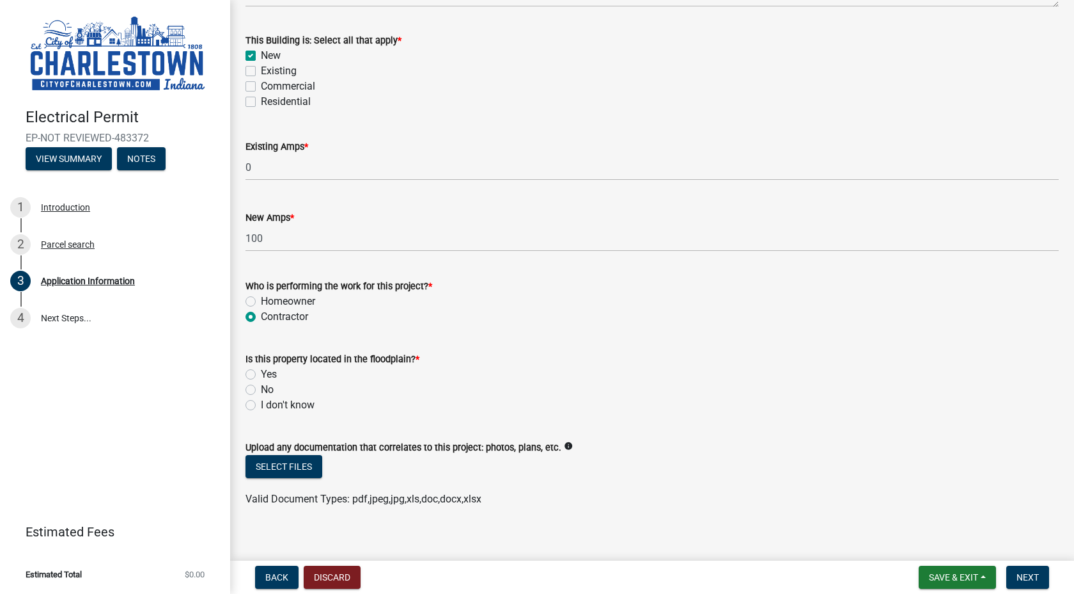
scroll to position [620, 0]
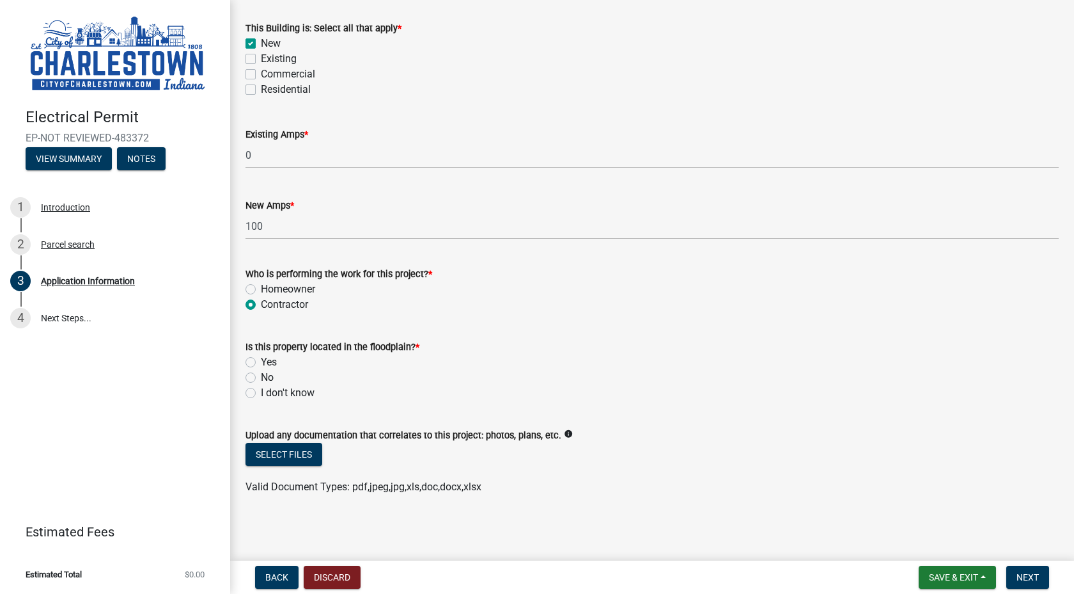
click at [261, 389] on label "I don't know" at bounding box center [288, 392] width 54 height 15
click at [261, 389] on input "I don't know" at bounding box center [265, 389] width 8 height 8
radio input "true"
click at [1024, 572] on span "Next" at bounding box center [1028, 577] width 22 height 10
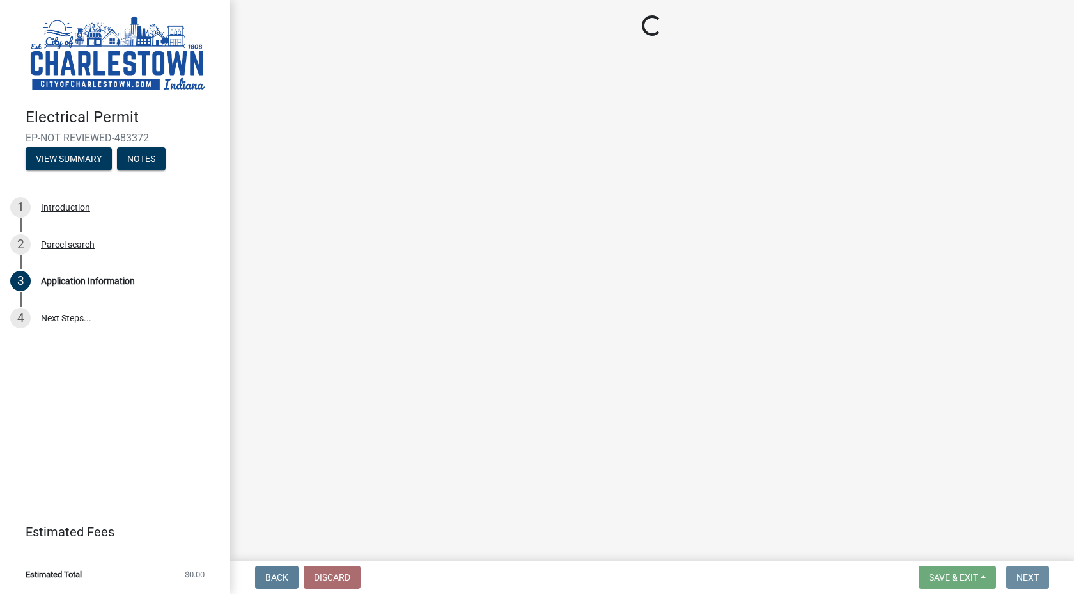
scroll to position [0, 0]
